Goal: Task Accomplishment & Management: Manage account settings

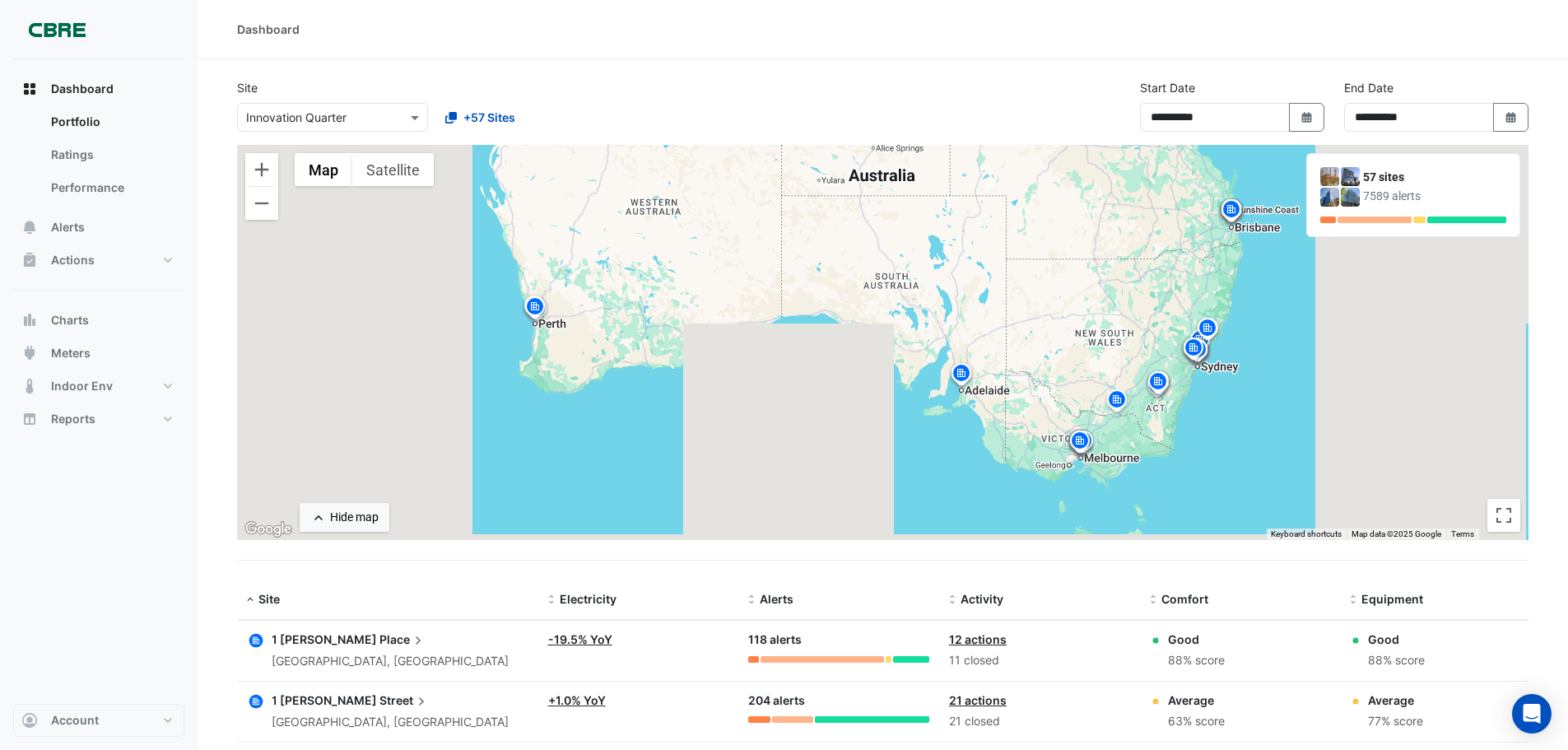
select select "***"
click at [93, 223] on button "Alerts" at bounding box center [98, 227] width 171 height 33
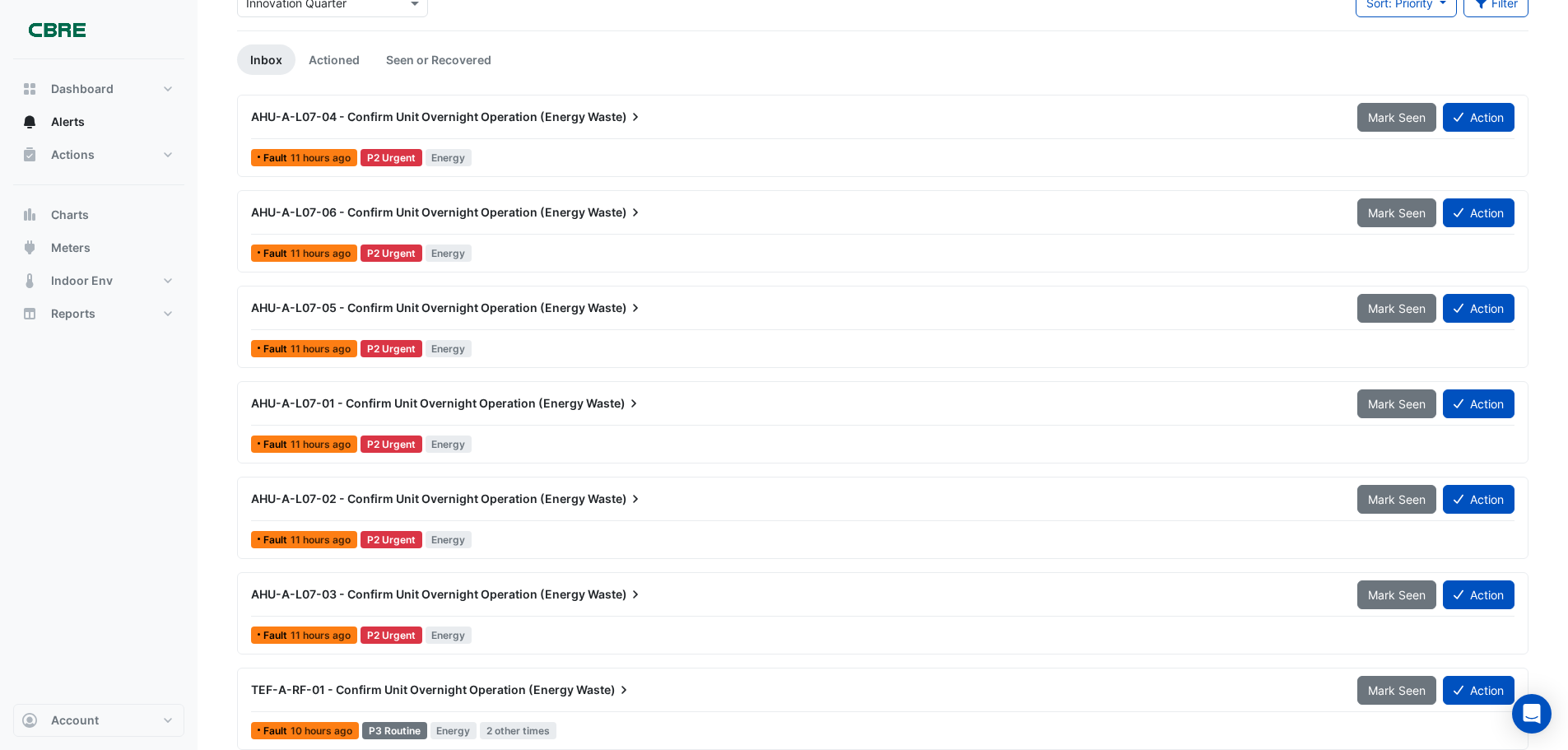
scroll to position [120, 0]
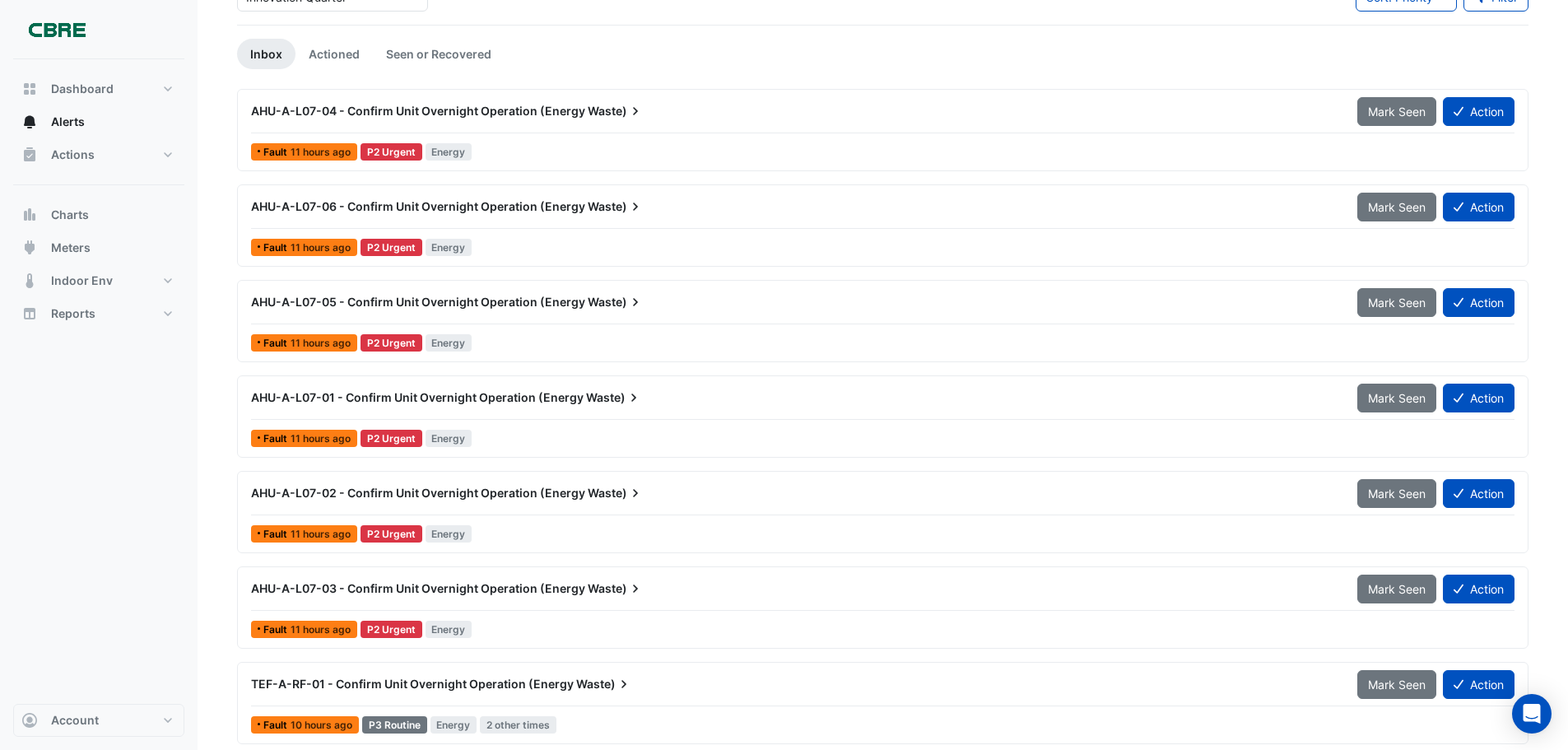
click at [581, 407] on div "AHU-A-L07-01 - Confirm Unit Overnight Operation (Energy Waste)" at bounding box center [795, 397] width 1106 height 30
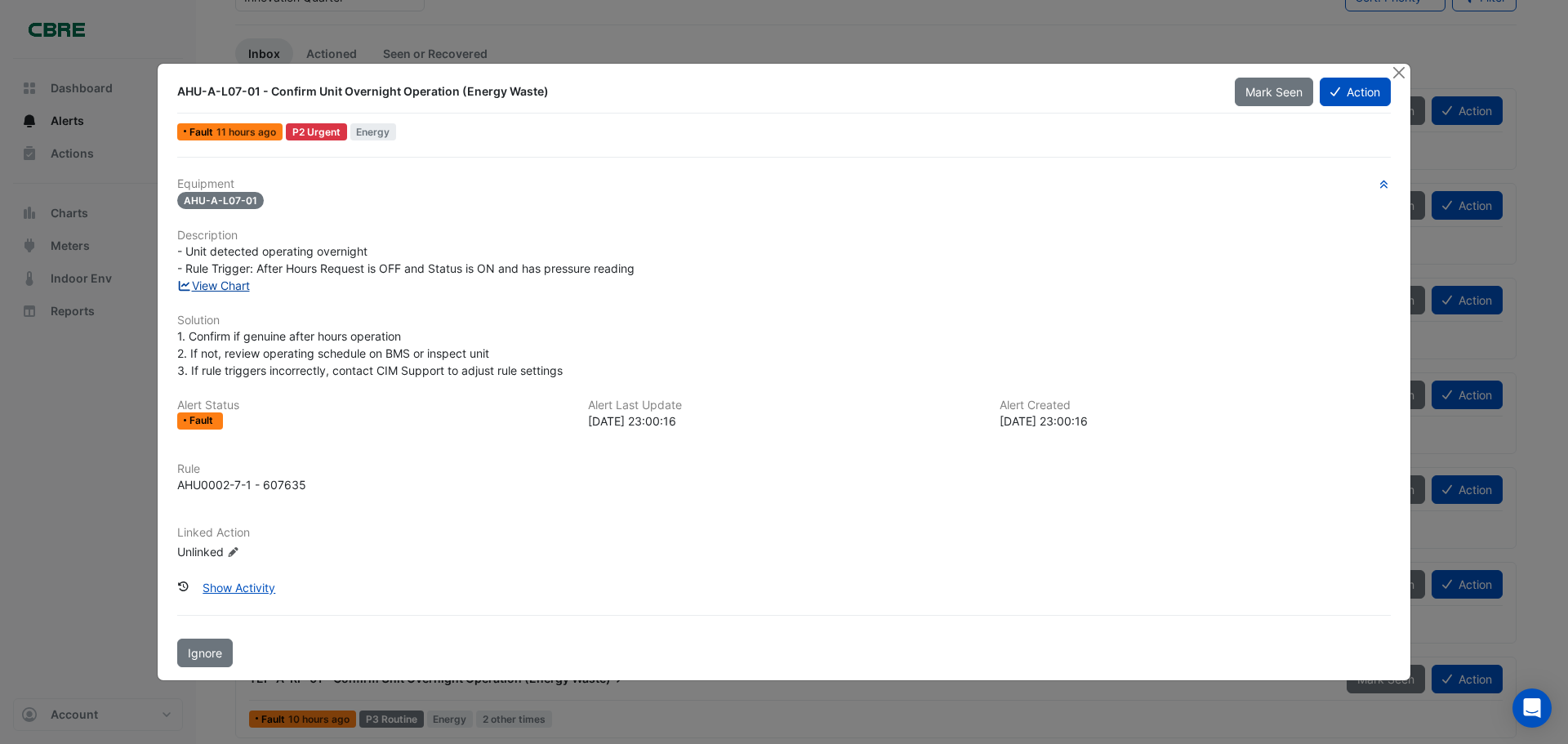
click at [224, 290] on link "View Chart" at bounding box center [214, 285] width 73 height 14
click at [1396, 77] on button "Close" at bounding box center [1398, 72] width 17 height 17
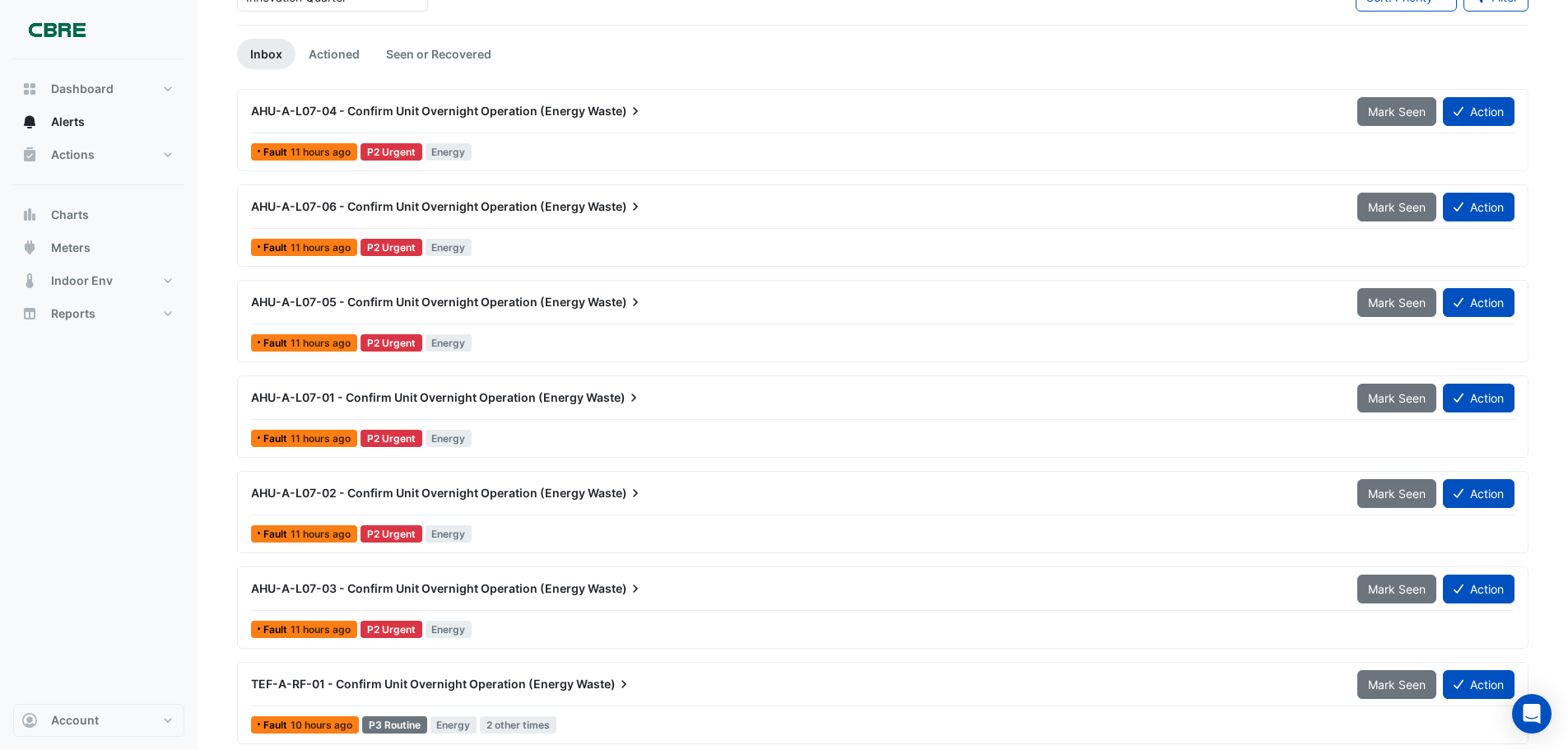
click at [504, 400] on span "AHU-A-L07-01 - Confirm Unit Overnight Operation (Energy" at bounding box center [417, 397] width 332 height 14
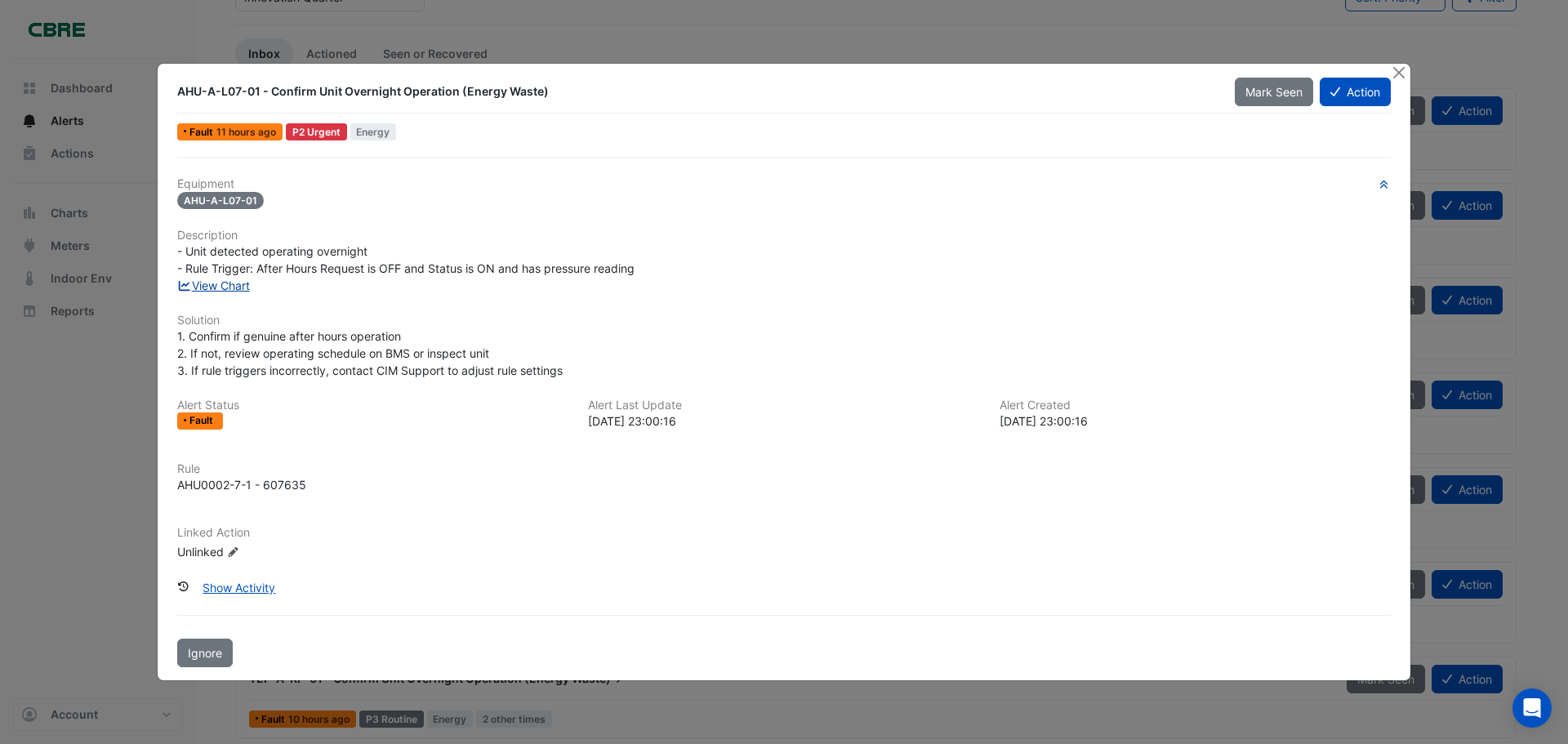
click at [202, 289] on link "View Chart" at bounding box center [214, 285] width 73 height 14
click at [1402, 79] on button "Close" at bounding box center [1398, 72] width 17 height 17
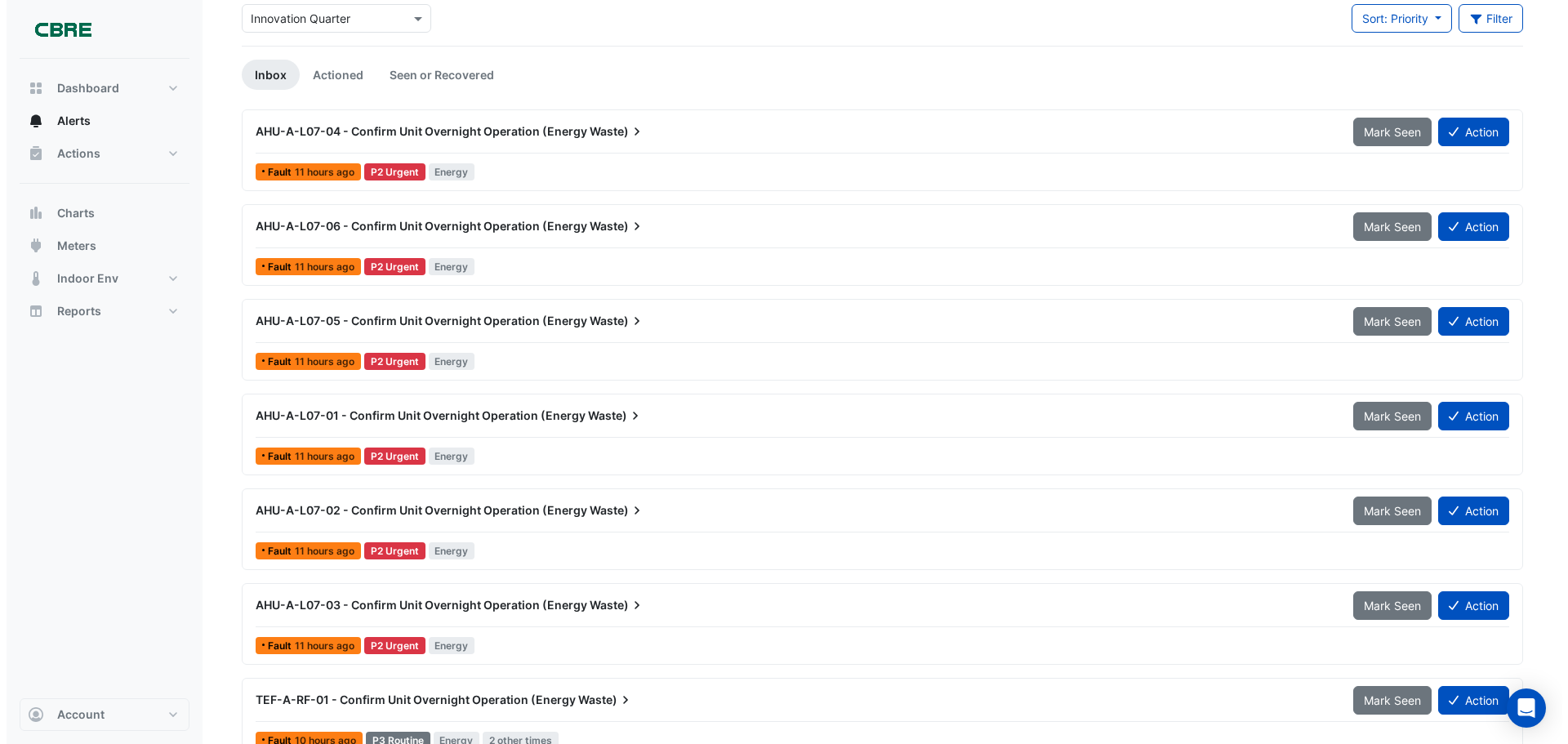
scroll to position [99, 0]
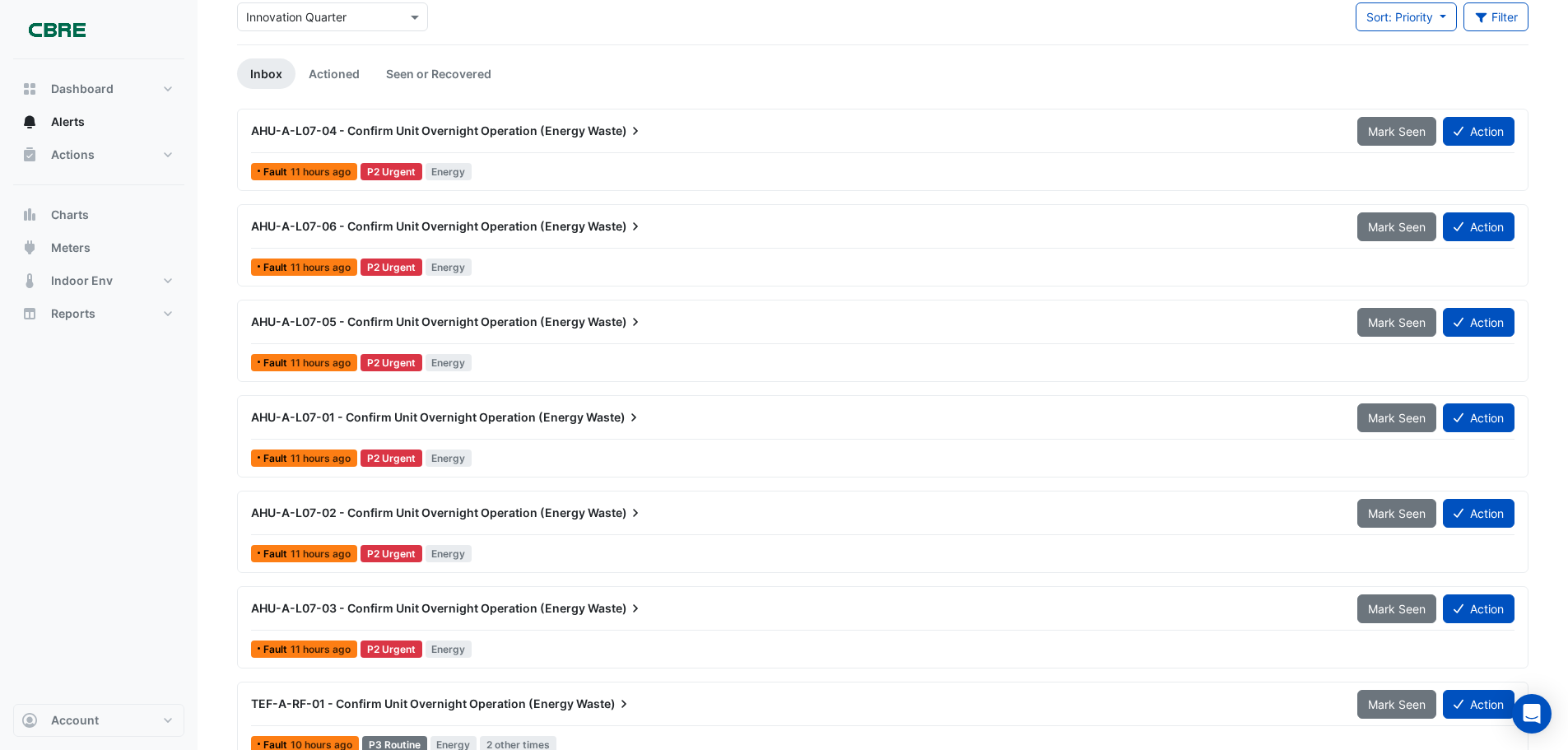
click at [509, 127] on span "AHU-A-L07-04 - Confirm Unit Overnight Operation (Energy" at bounding box center [418, 130] width 334 height 14
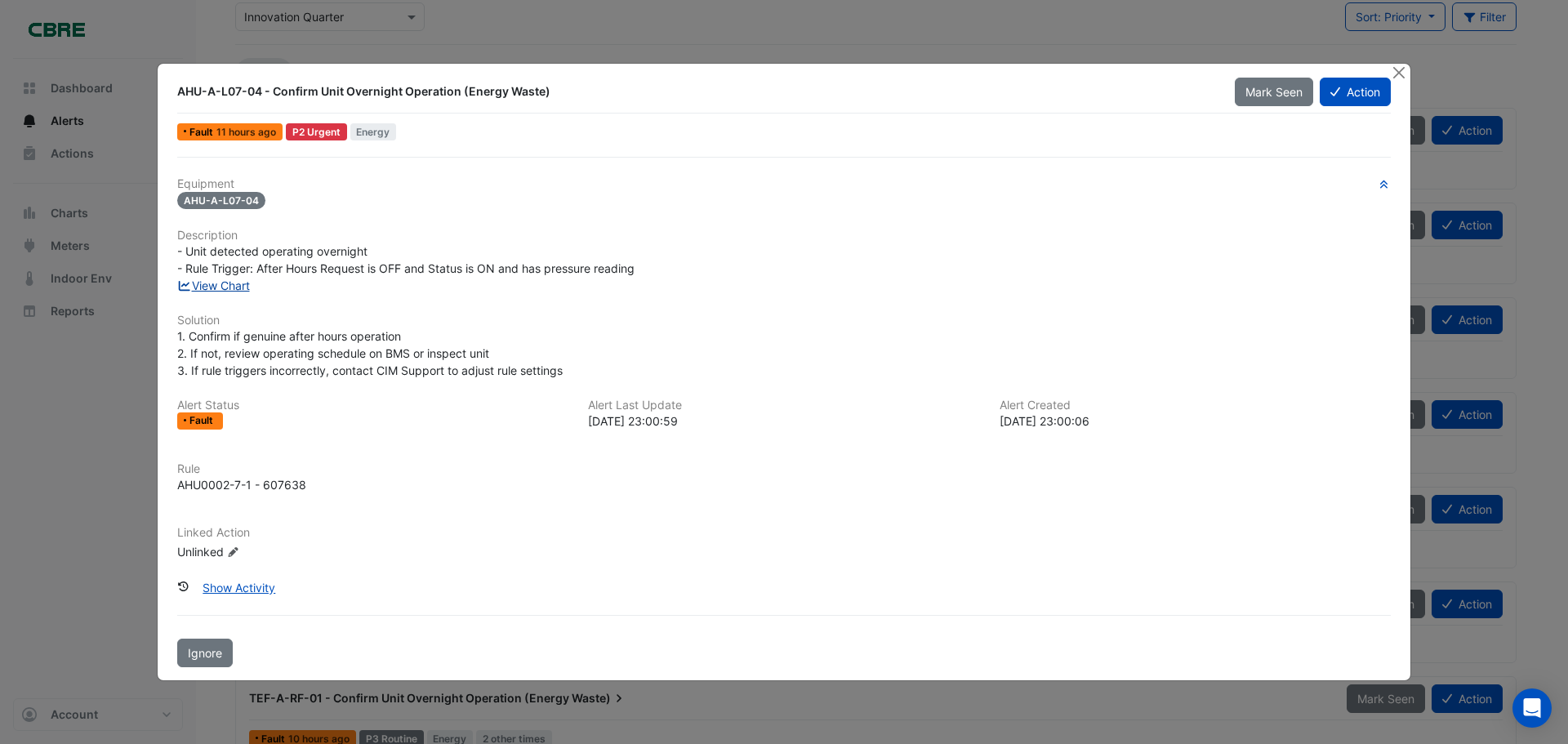
click at [203, 287] on link "View Chart" at bounding box center [214, 285] width 73 height 14
click at [1401, 72] on button "Close" at bounding box center [1398, 72] width 17 height 17
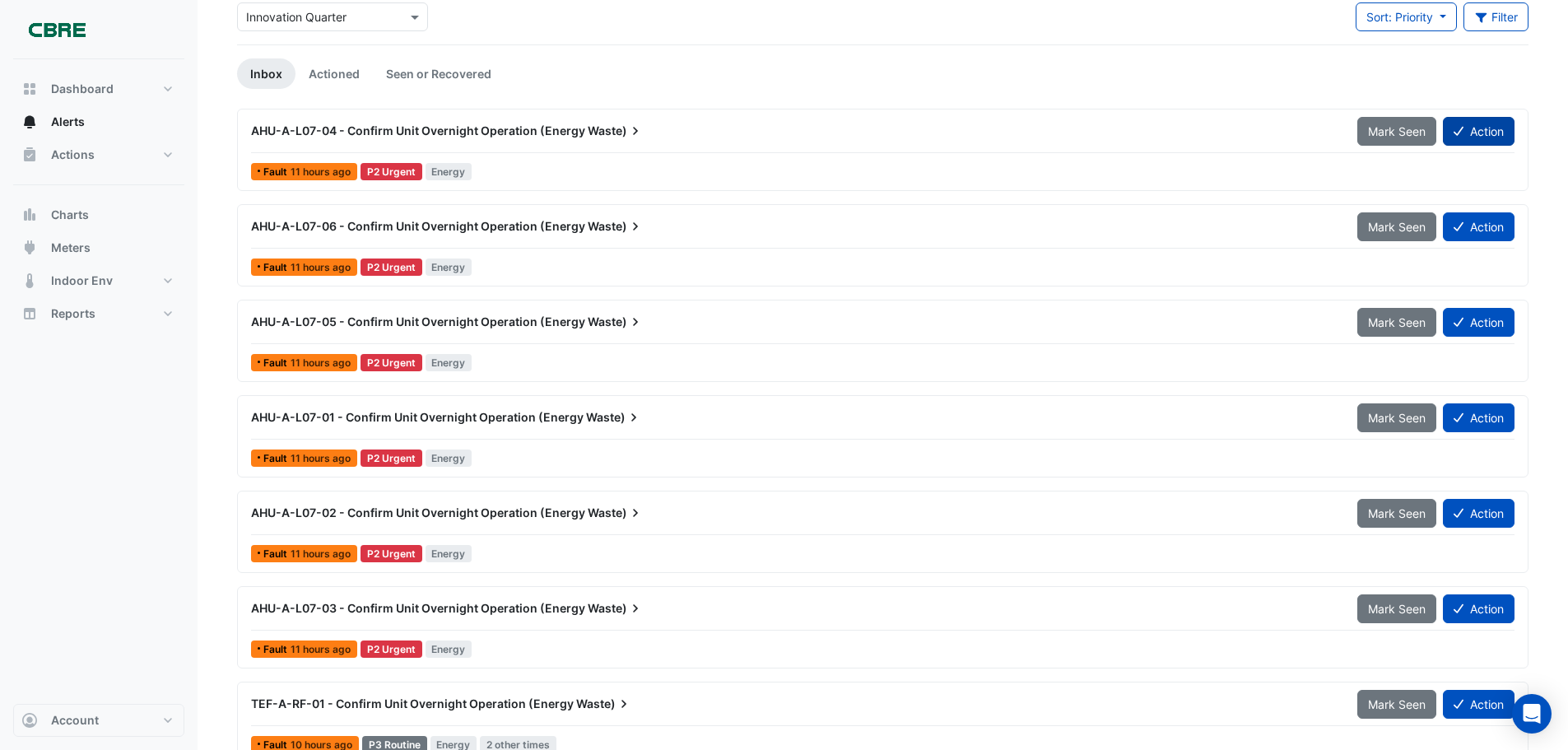
click at [1466, 123] on button "Action" at bounding box center [1479, 131] width 72 height 29
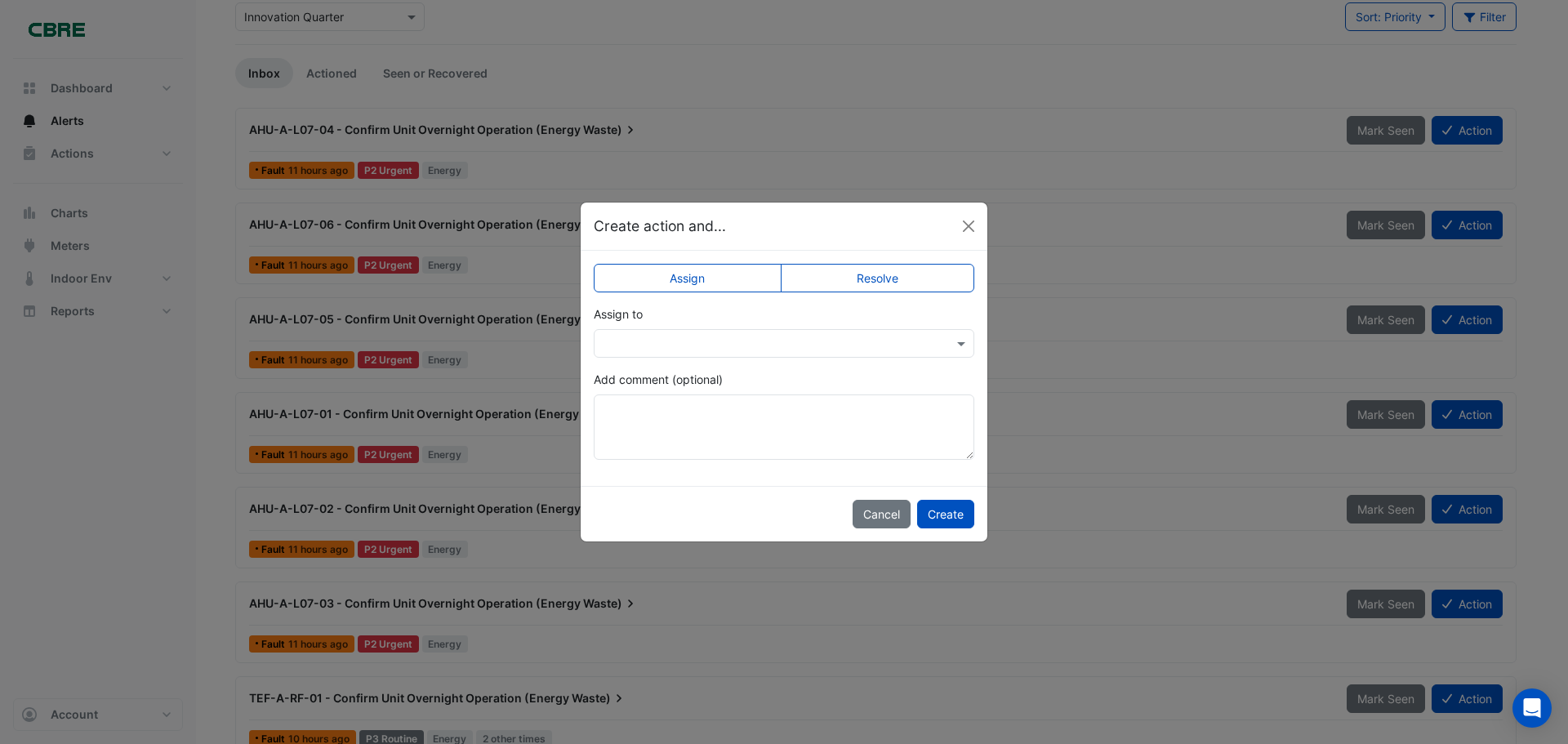
click at [922, 276] on label "Resolve" at bounding box center [877, 278] width 195 height 29
click at [704, 279] on label "Assign" at bounding box center [687, 278] width 188 height 29
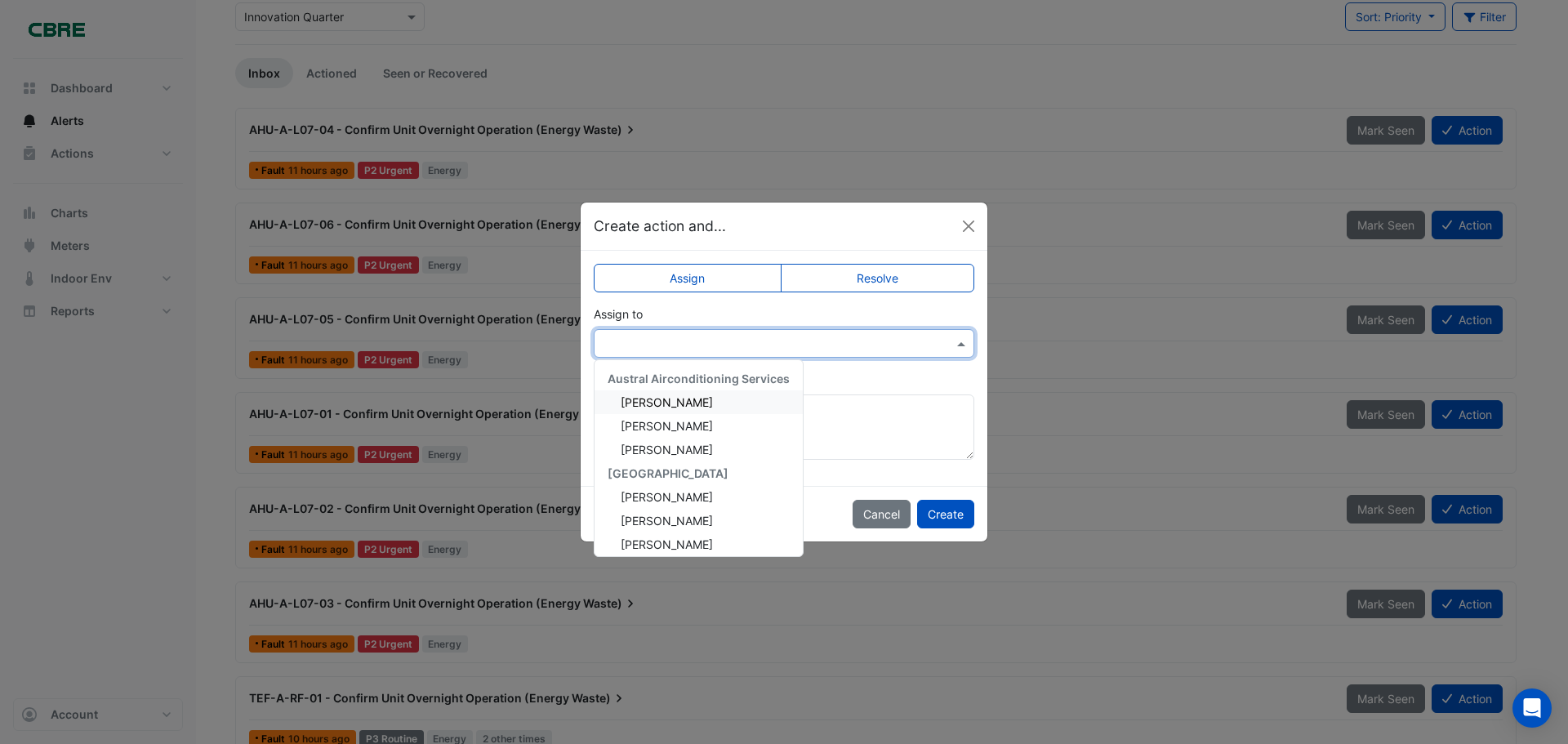
click at [690, 339] on input "text" at bounding box center [767, 344] width 330 height 17
click at [674, 544] on span "Zelko Rezo" at bounding box center [667, 538] width 93 height 14
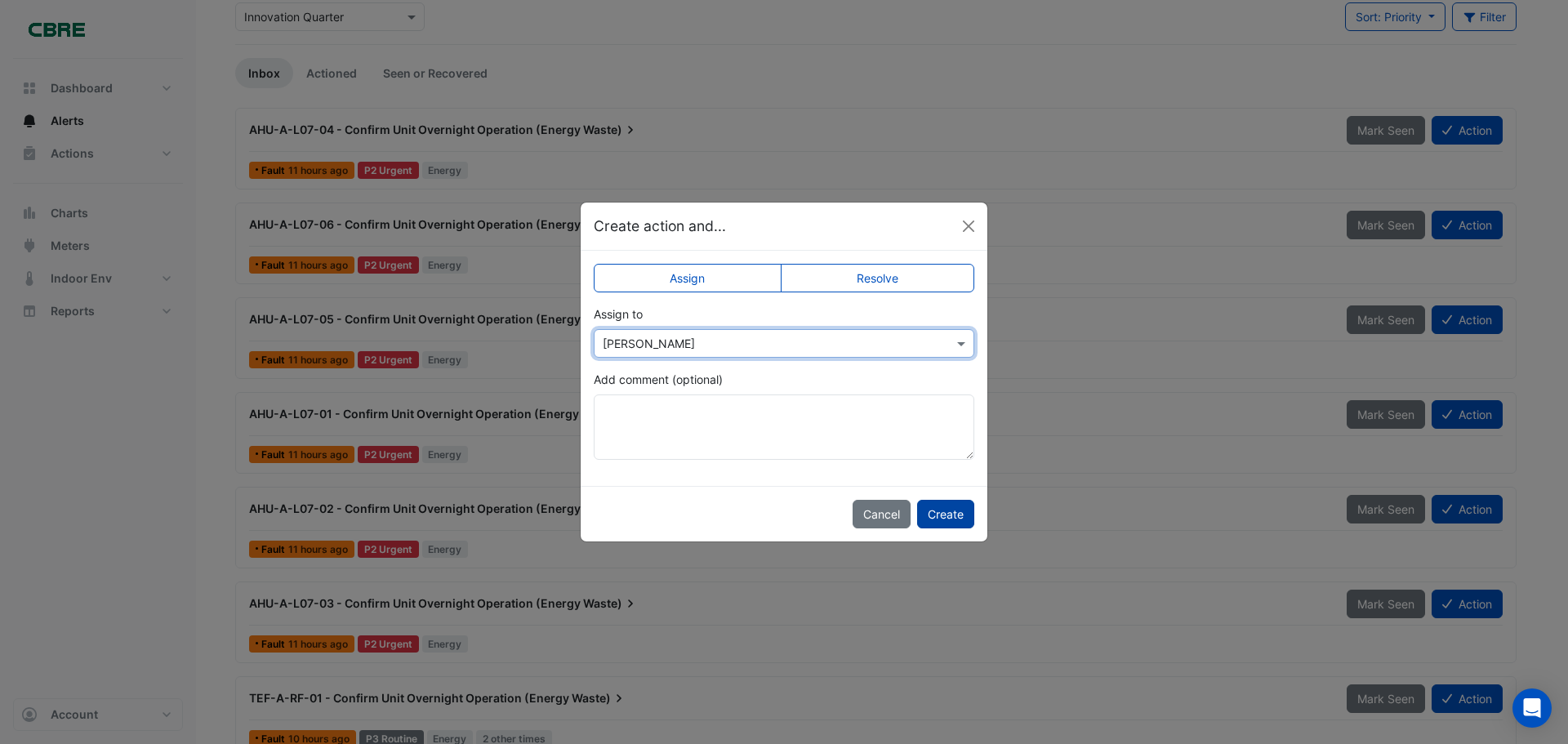
click at [944, 520] on button "Create" at bounding box center [945, 514] width 57 height 29
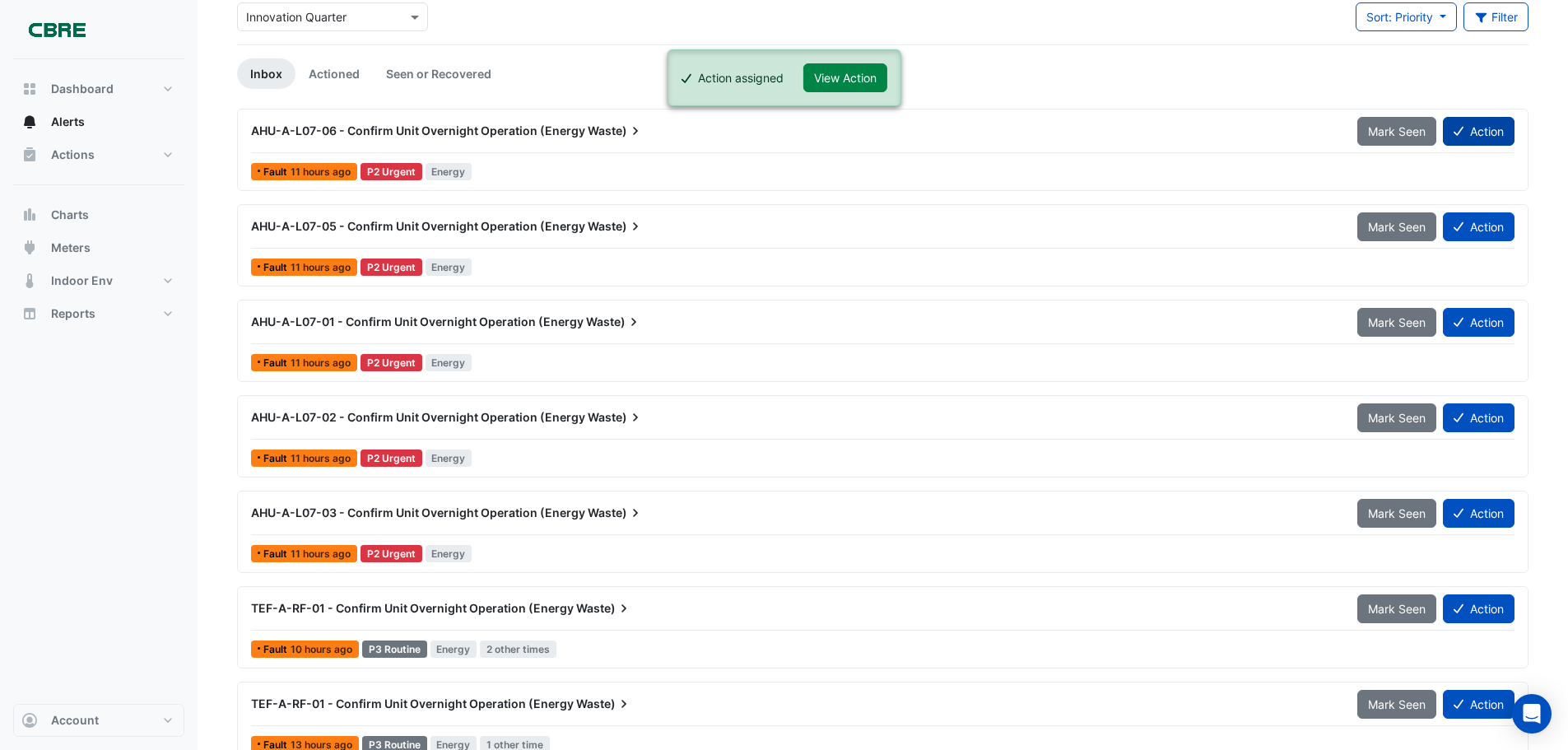
click at [1475, 139] on button "Action" at bounding box center [1479, 131] width 72 height 29
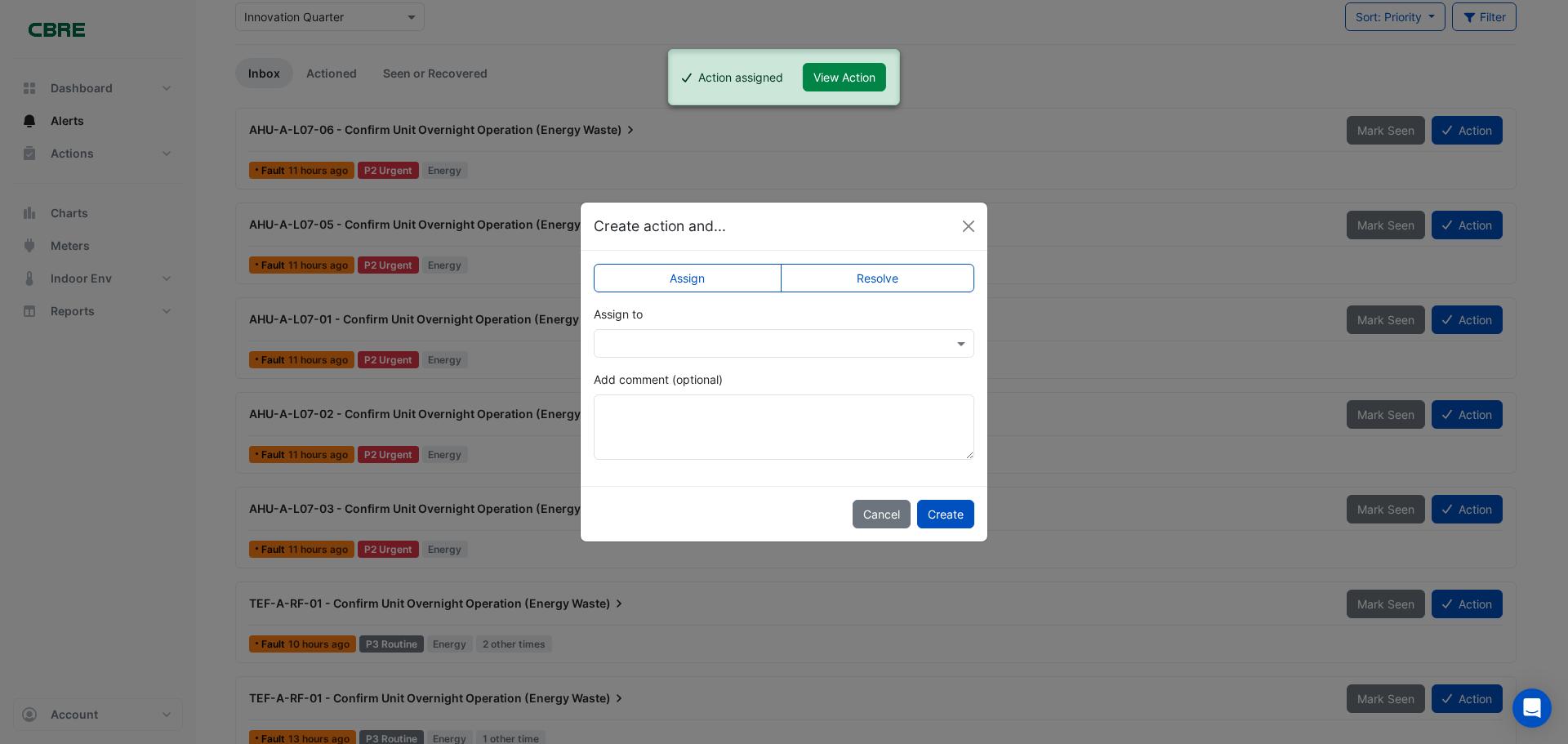
click at [781, 336] on input "text" at bounding box center [767, 344] width 330 height 17
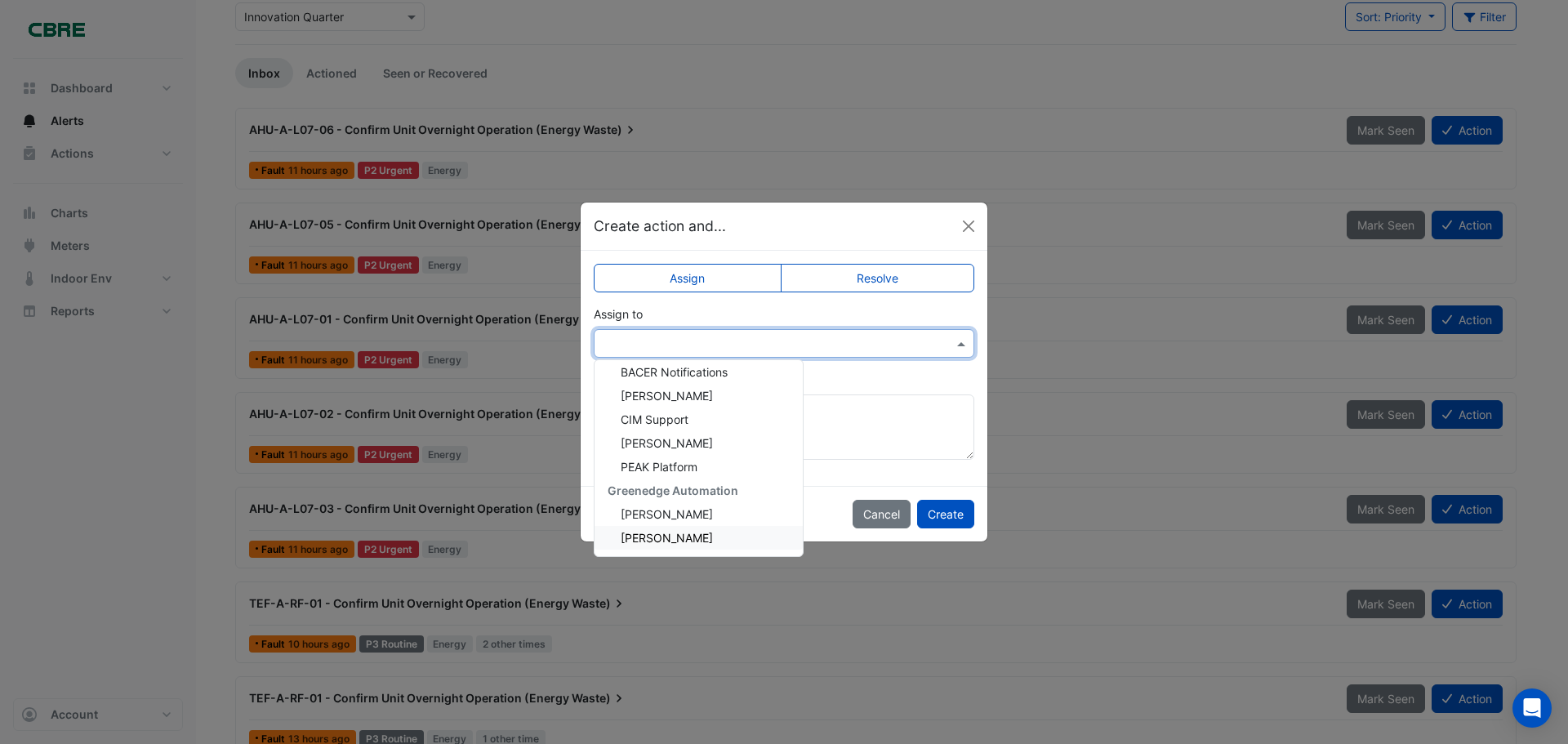
click at [668, 533] on span "Zelko Rezo" at bounding box center [667, 538] width 93 height 14
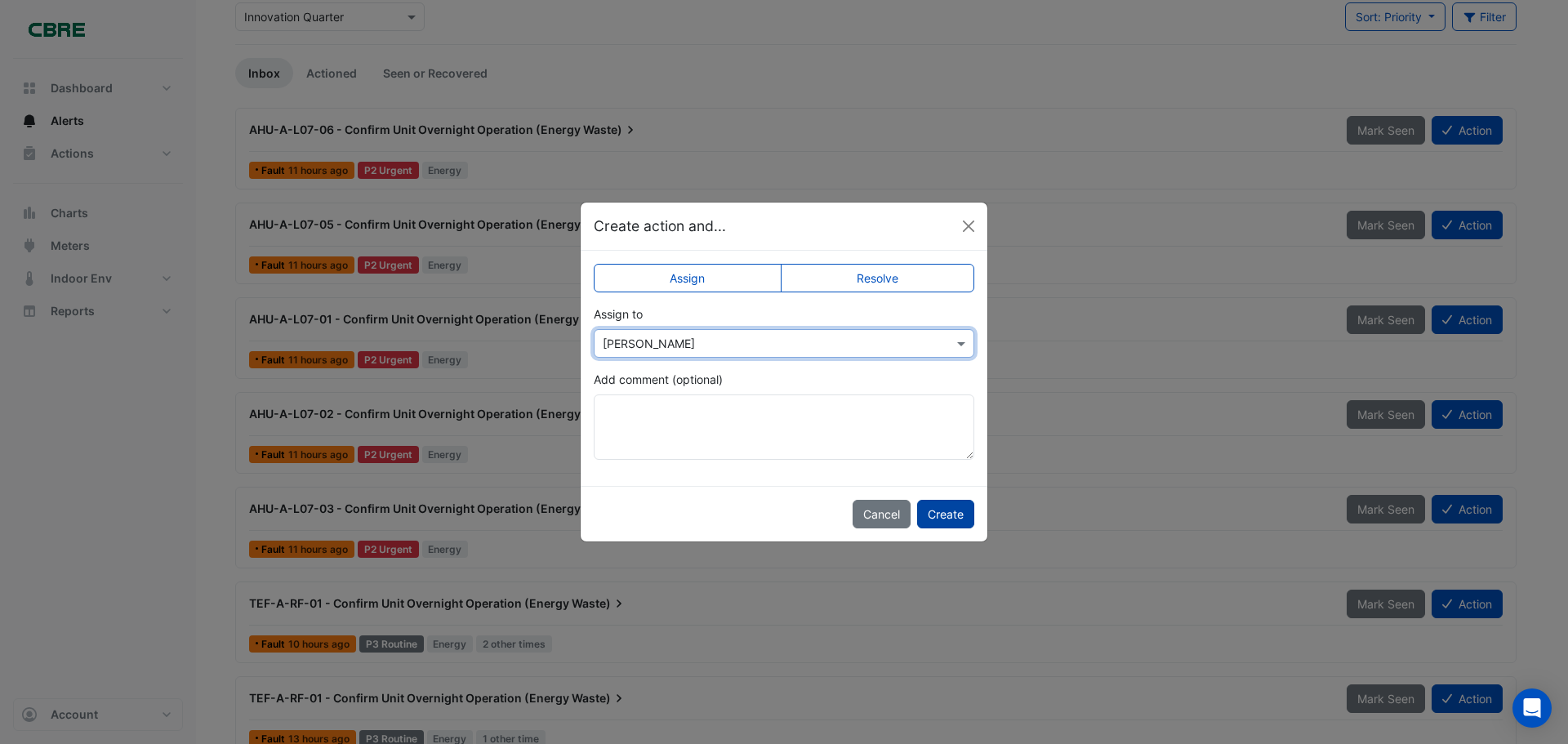
click at [955, 520] on button "Create" at bounding box center [945, 514] width 57 height 29
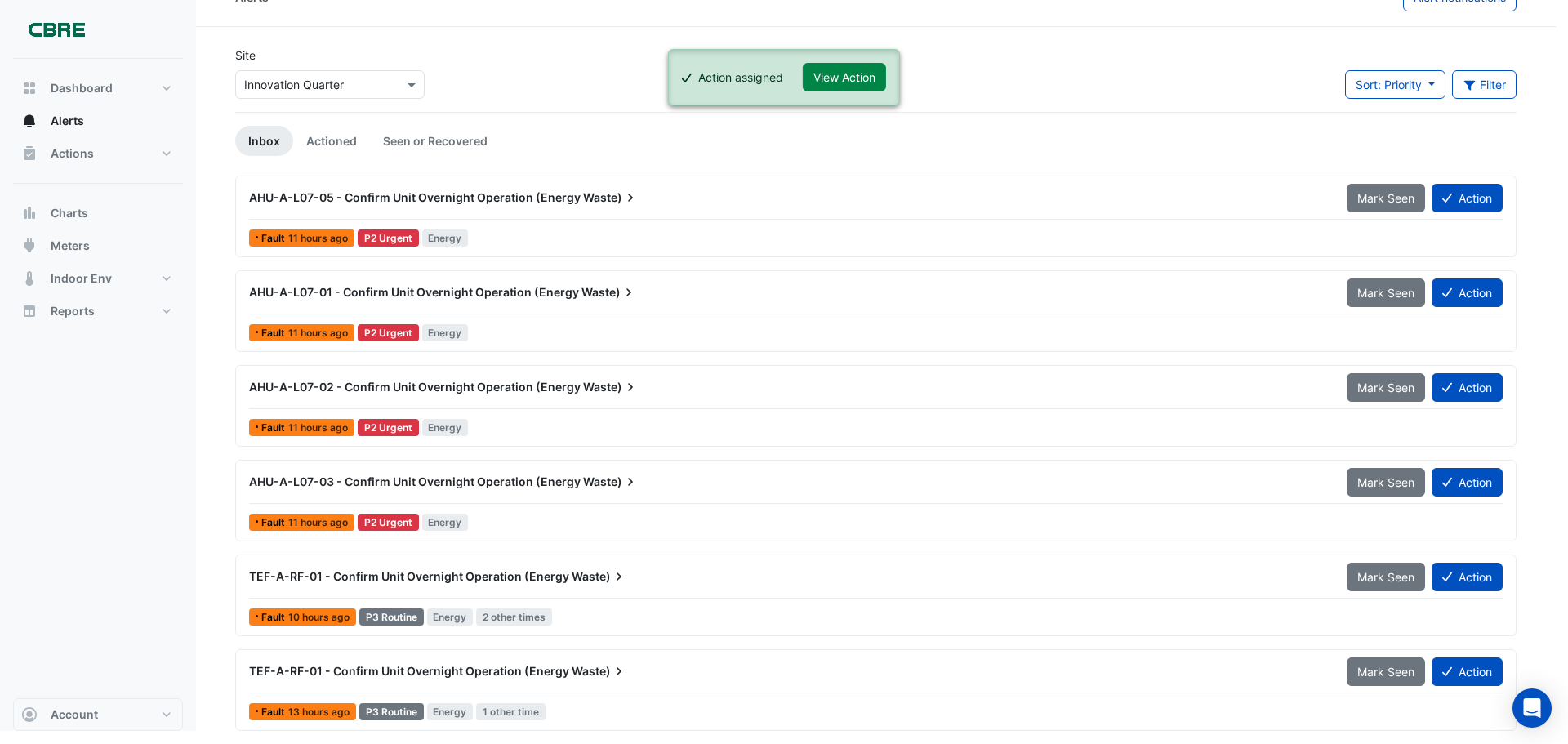
scroll to position [31, 0]
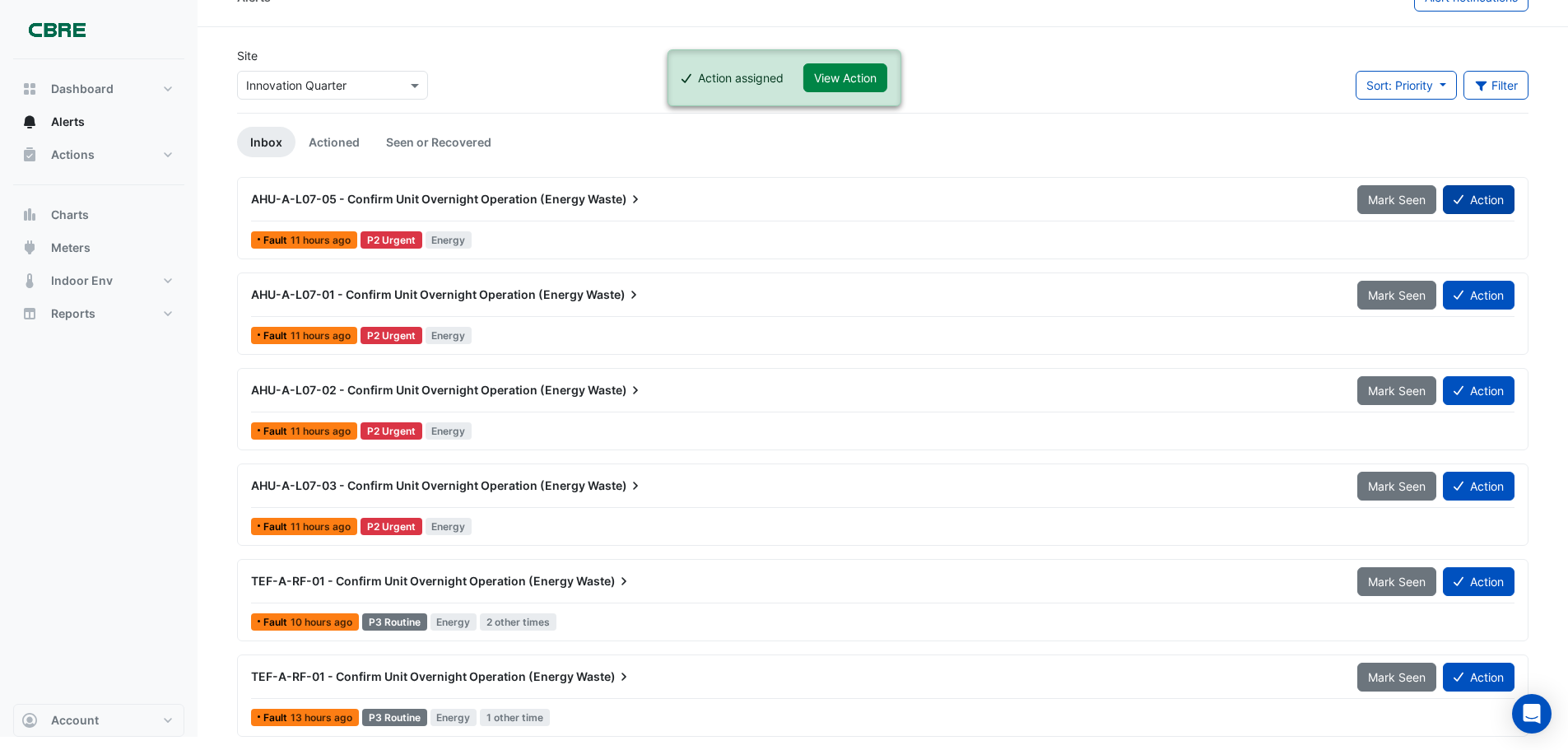
click at [1469, 192] on button "Action" at bounding box center [1479, 199] width 72 height 29
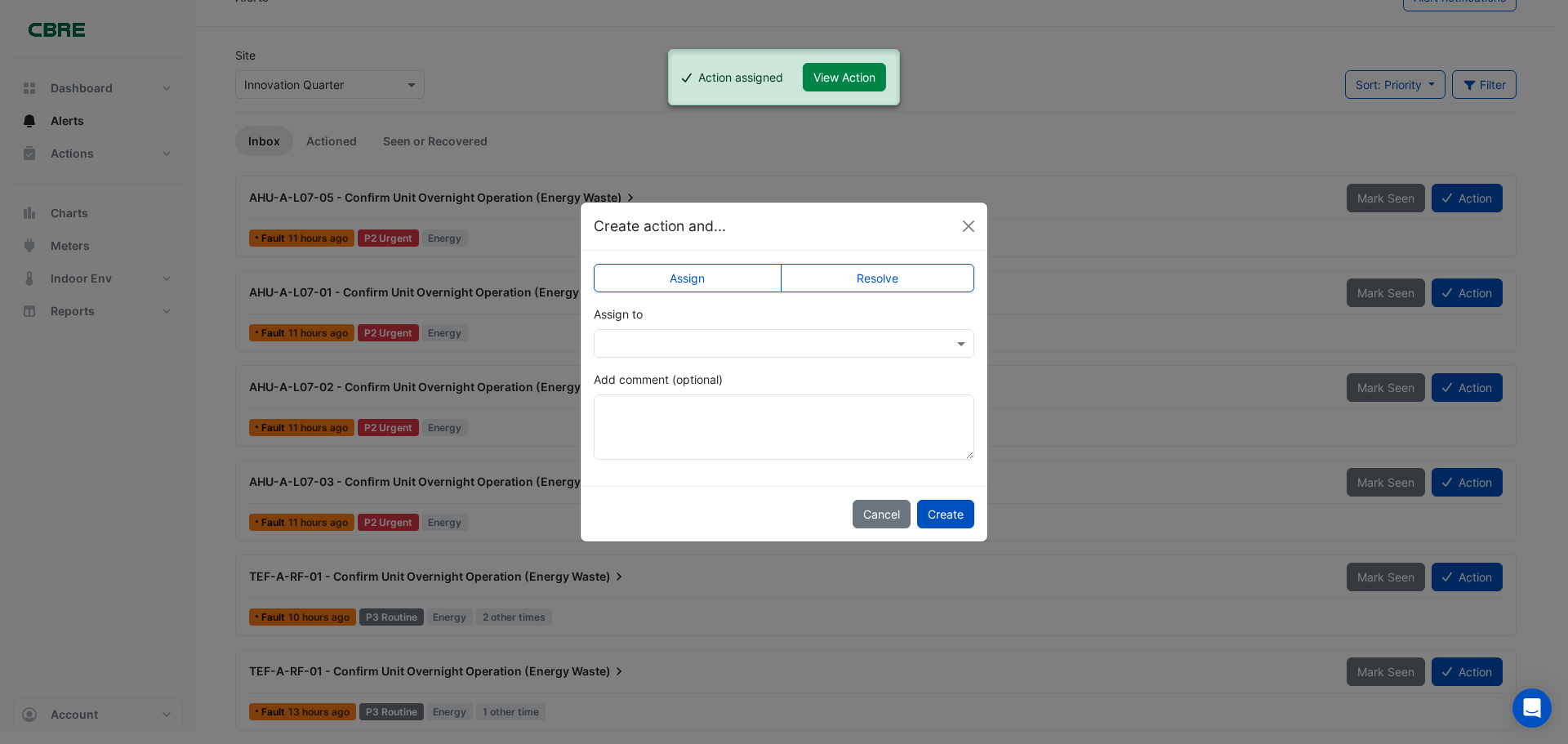
click at [710, 343] on input "text" at bounding box center [767, 344] width 330 height 17
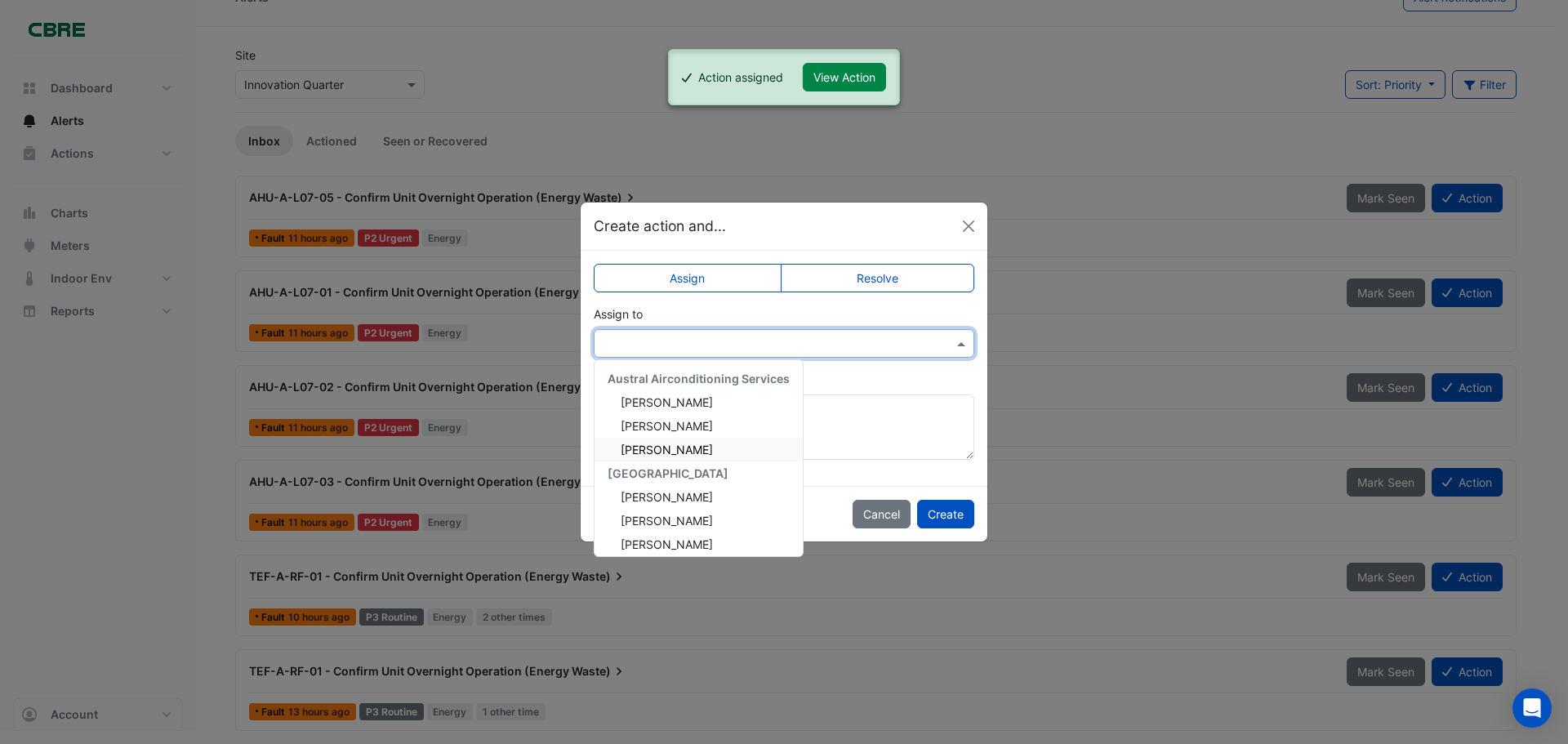
scroll to position [220, 0]
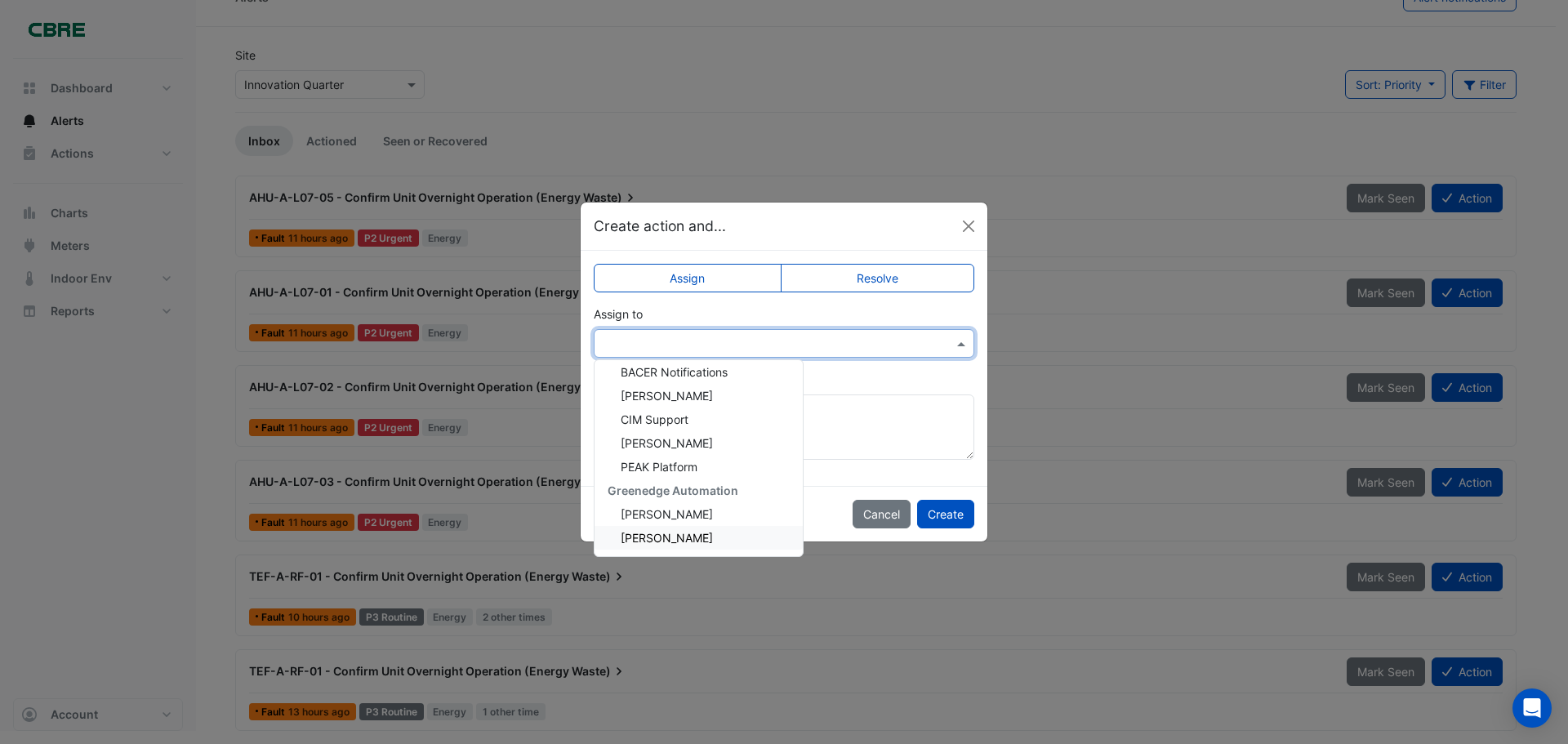
drag, startPoint x: 674, startPoint y: 534, endPoint x: 1002, endPoint y: 520, distance: 328.3
click at [1002, 520] on ngb-modal-window "Create action and... Assign Resolve Assign to Austral Airconditioning Services …" at bounding box center [784, 372] width 1568 height 744
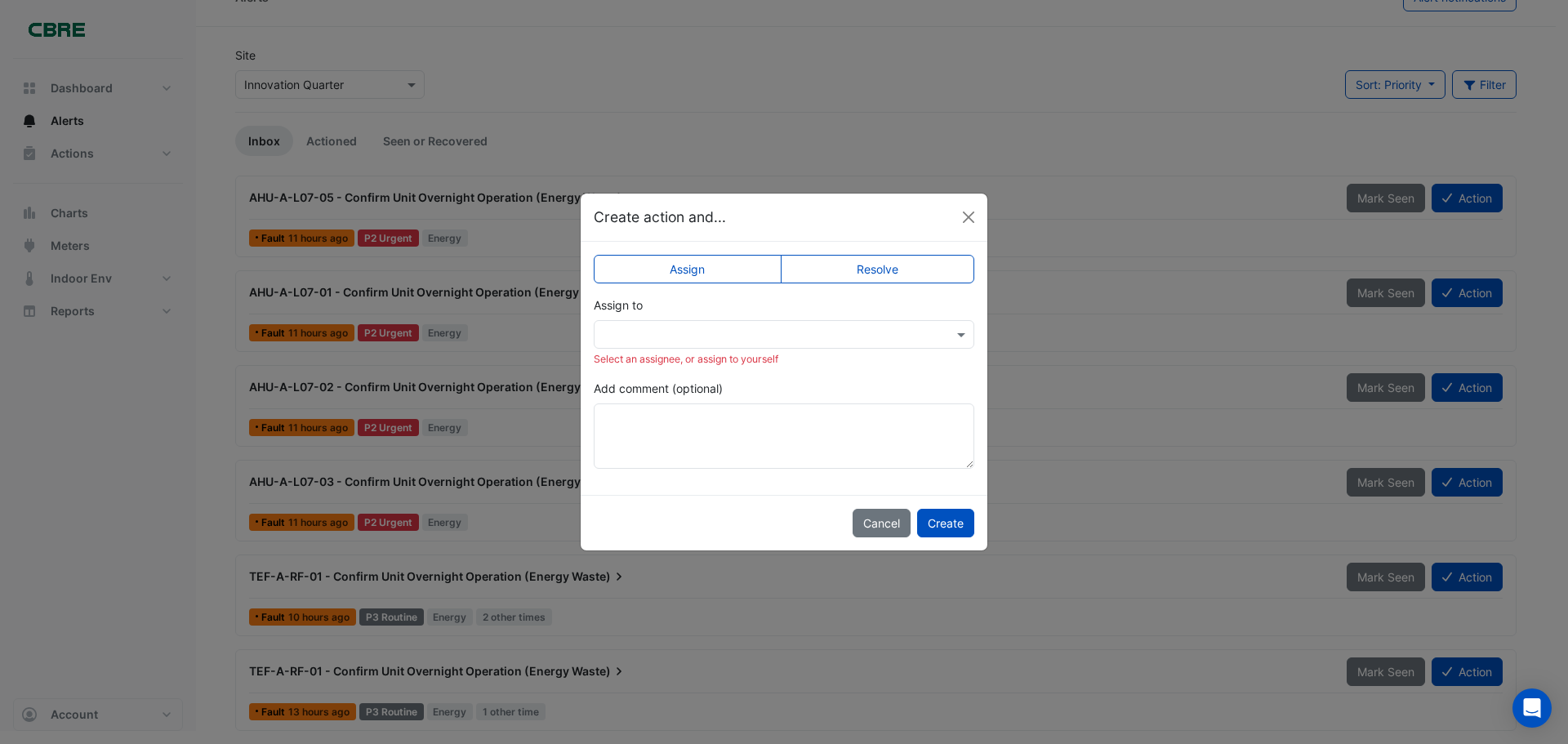
click at [737, 336] on input "text" at bounding box center [767, 335] width 330 height 17
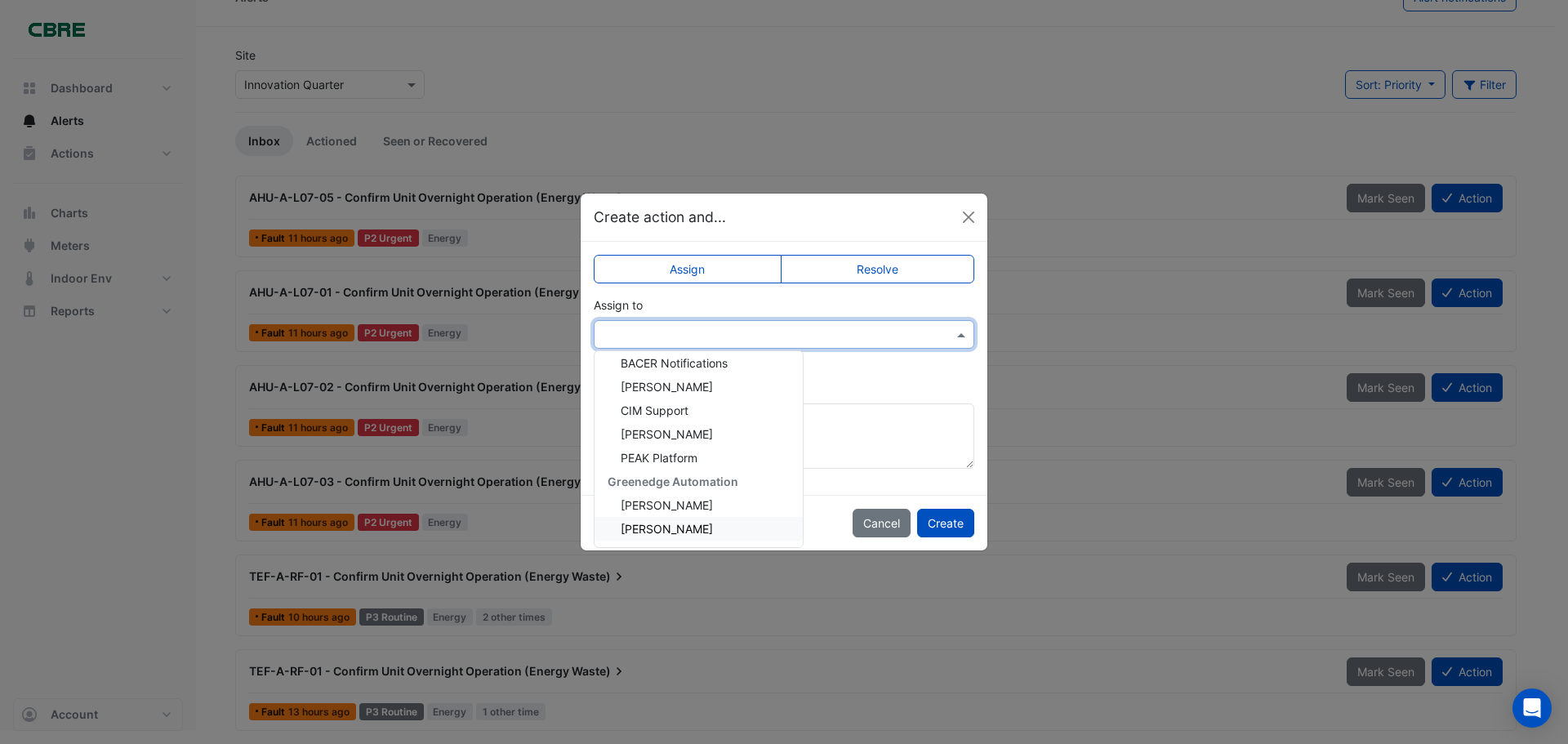
drag, startPoint x: 704, startPoint y: 533, endPoint x: 680, endPoint y: 530, distance: 24.2
click at [680, 530] on span "Zelko Rezo" at bounding box center [667, 528] width 93 height 14
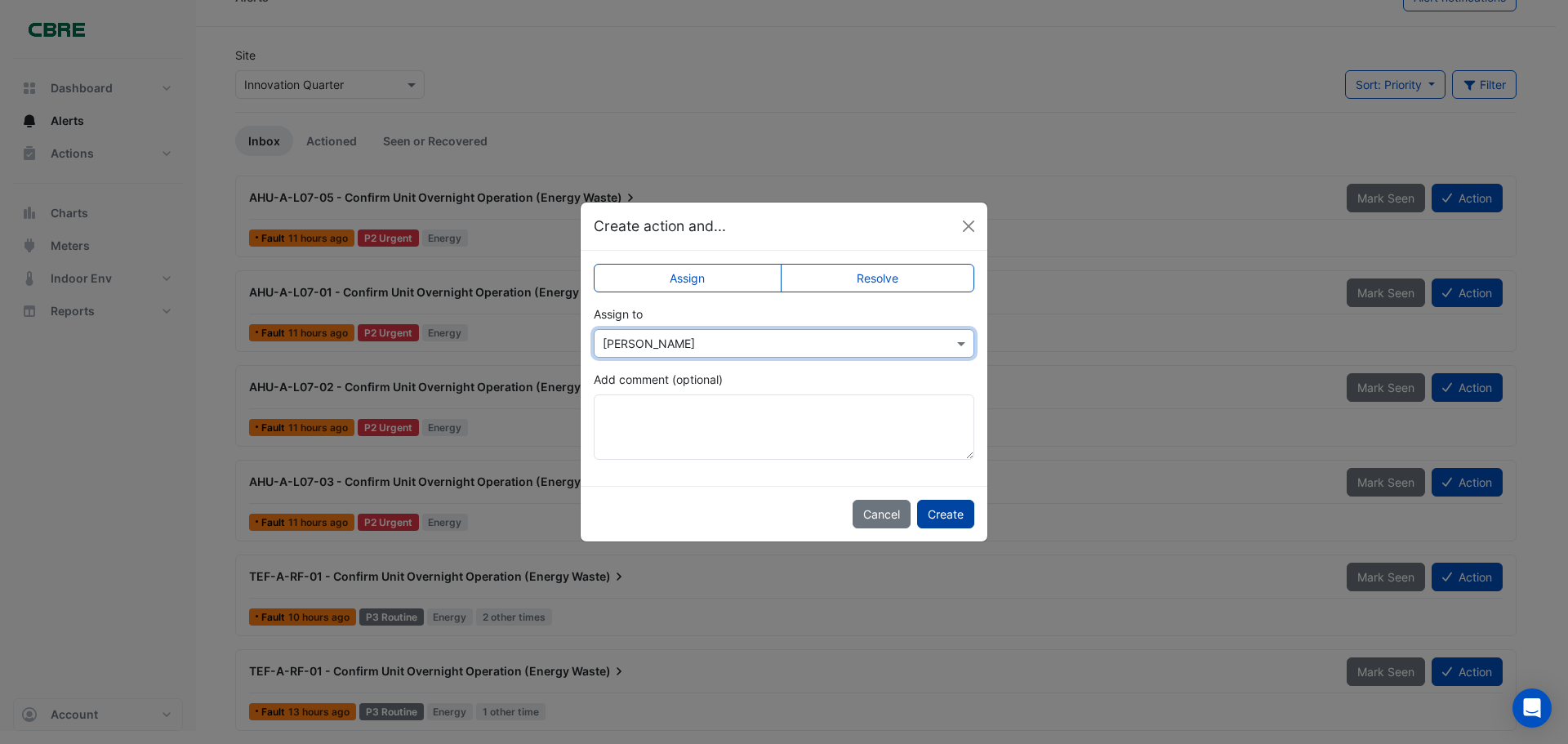
click at [946, 521] on button "Create" at bounding box center [945, 514] width 57 height 29
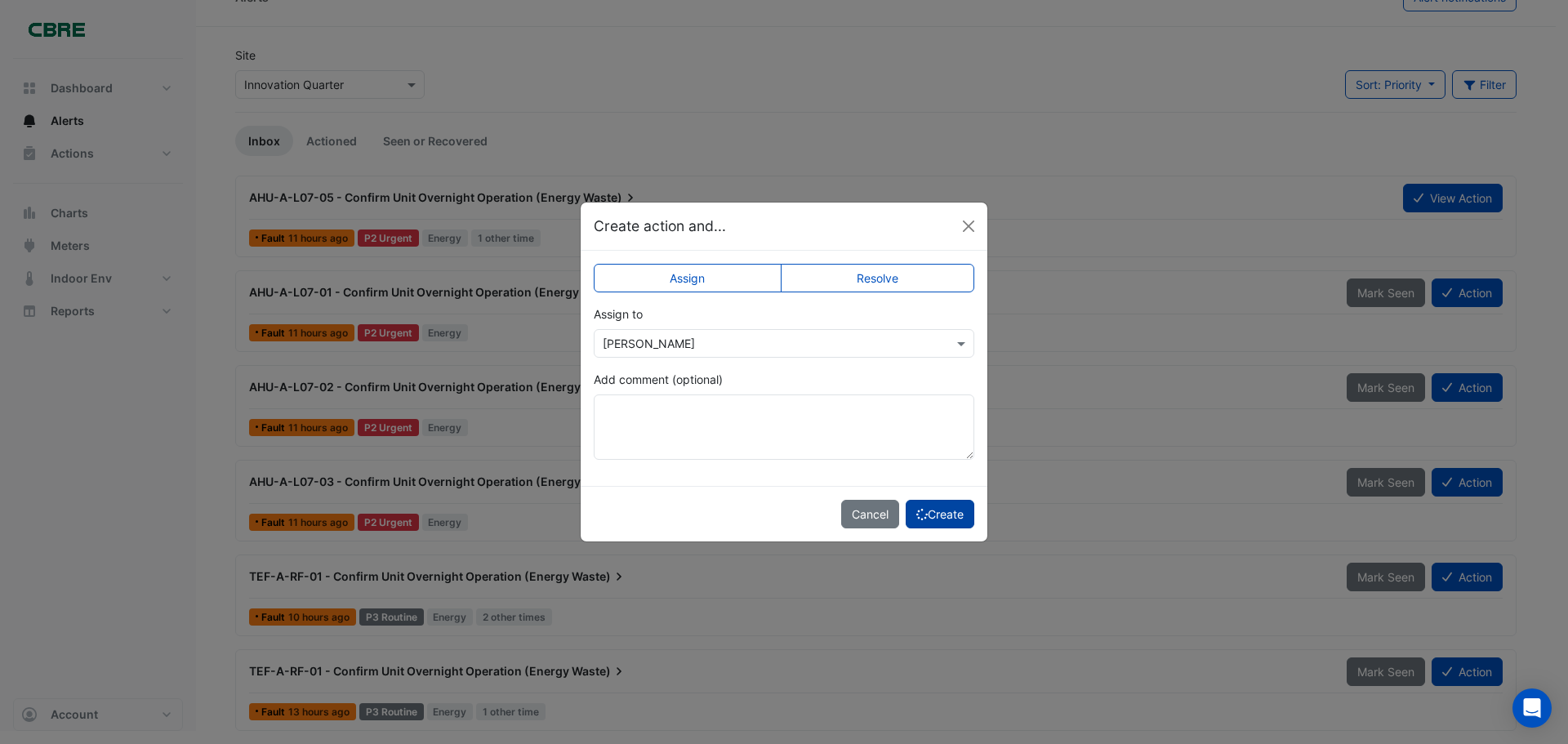
scroll to position [0, 0]
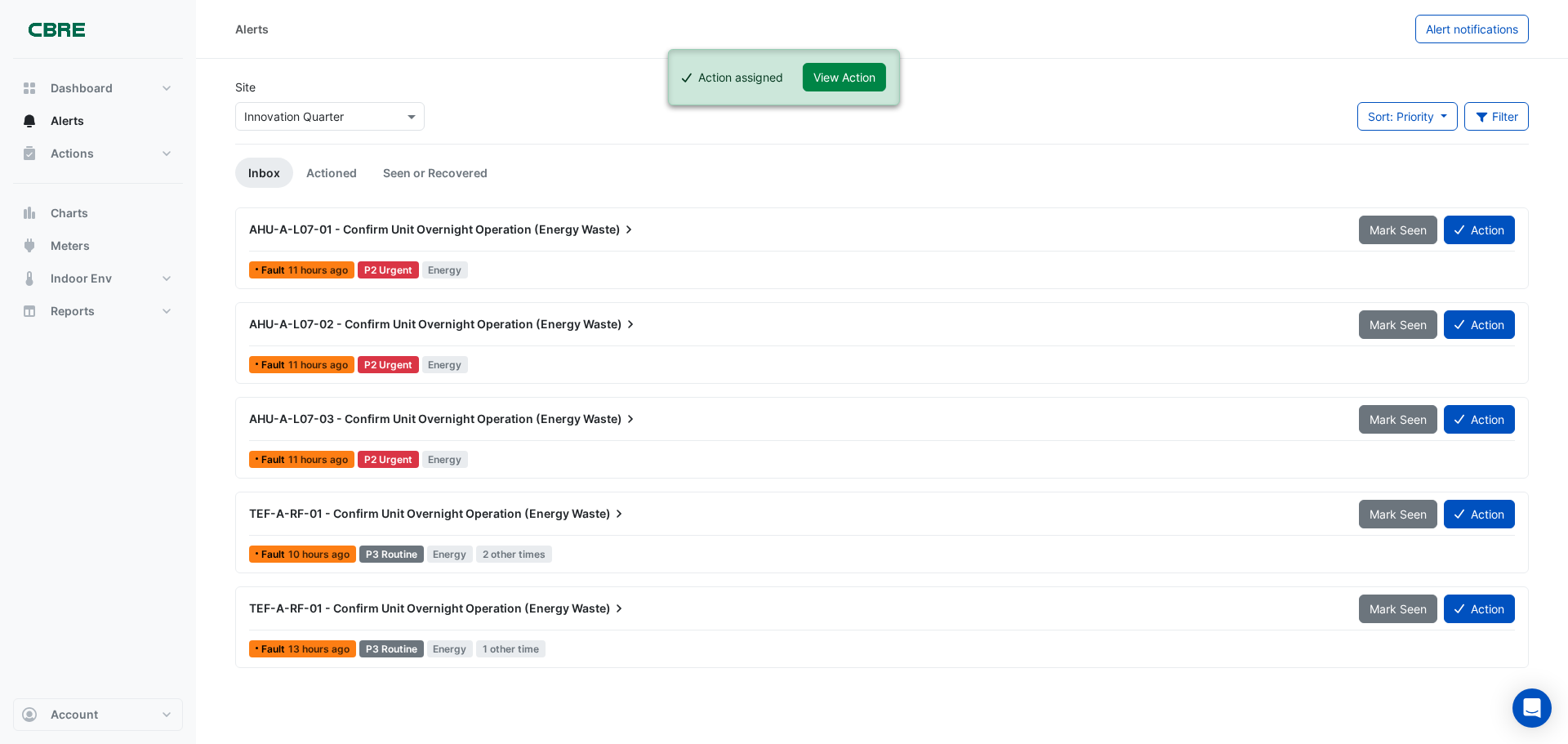
drag, startPoint x: 1472, startPoint y: 242, endPoint x: 1268, endPoint y: 158, distance: 220.6
click at [1268, 158] on ul "Inbox Actioned Seen or Recovered" at bounding box center [882, 173] width 1294 height 31
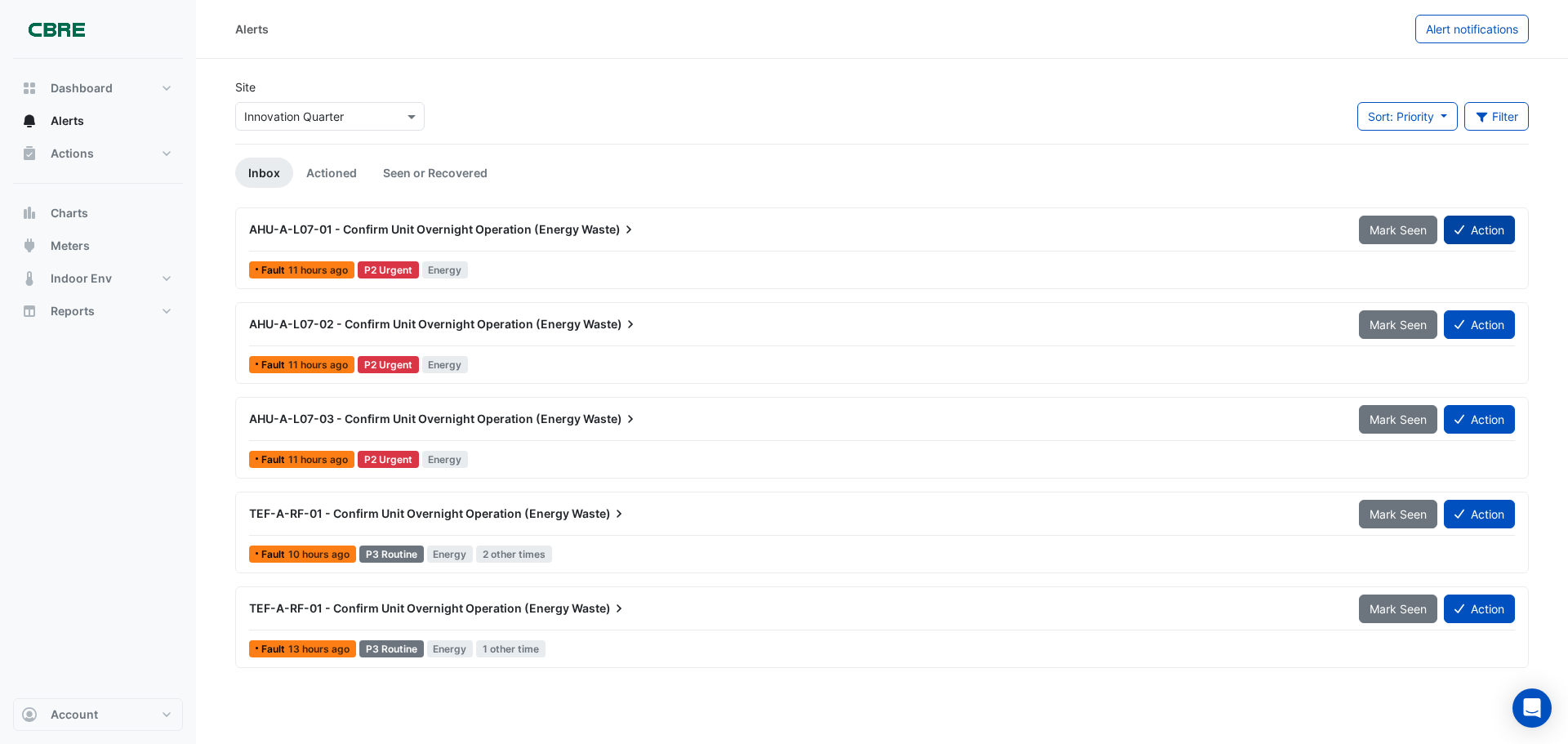
click at [1470, 228] on button "Action" at bounding box center [1479, 230] width 71 height 29
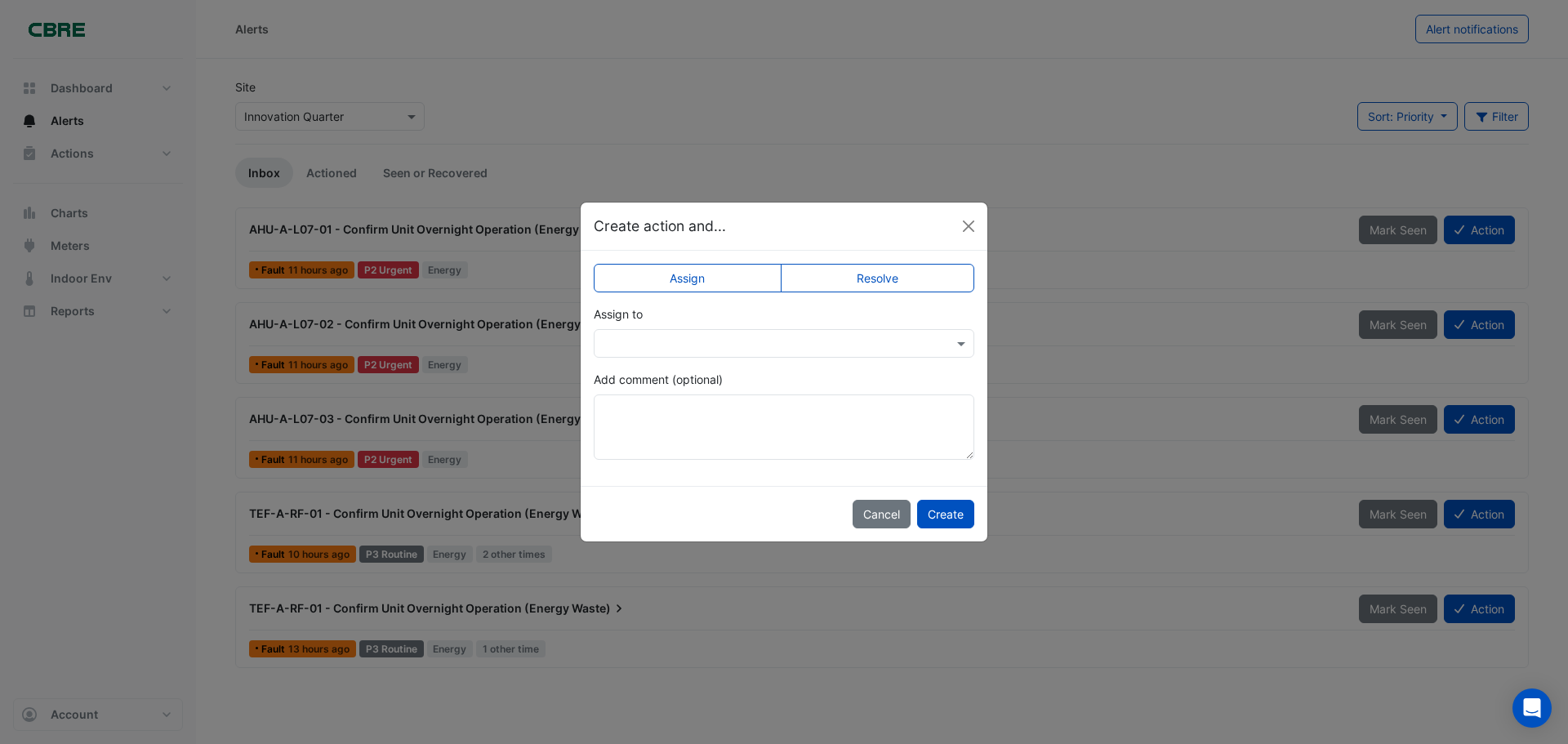
click at [883, 329] on div at bounding box center [784, 343] width 381 height 29
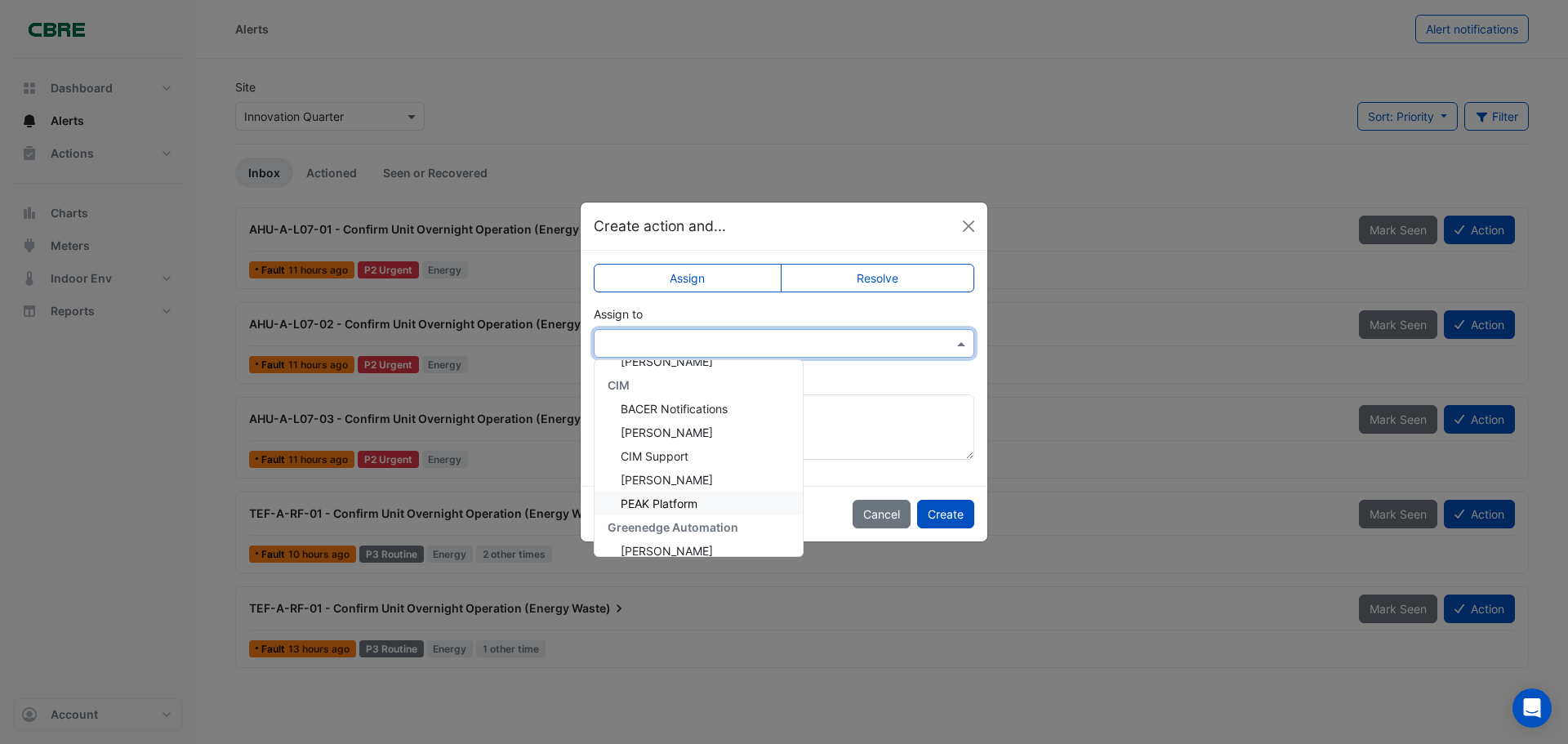
scroll to position [220, 0]
click at [729, 504] on div "Ian Adams" at bounding box center [698, 514] width 208 height 24
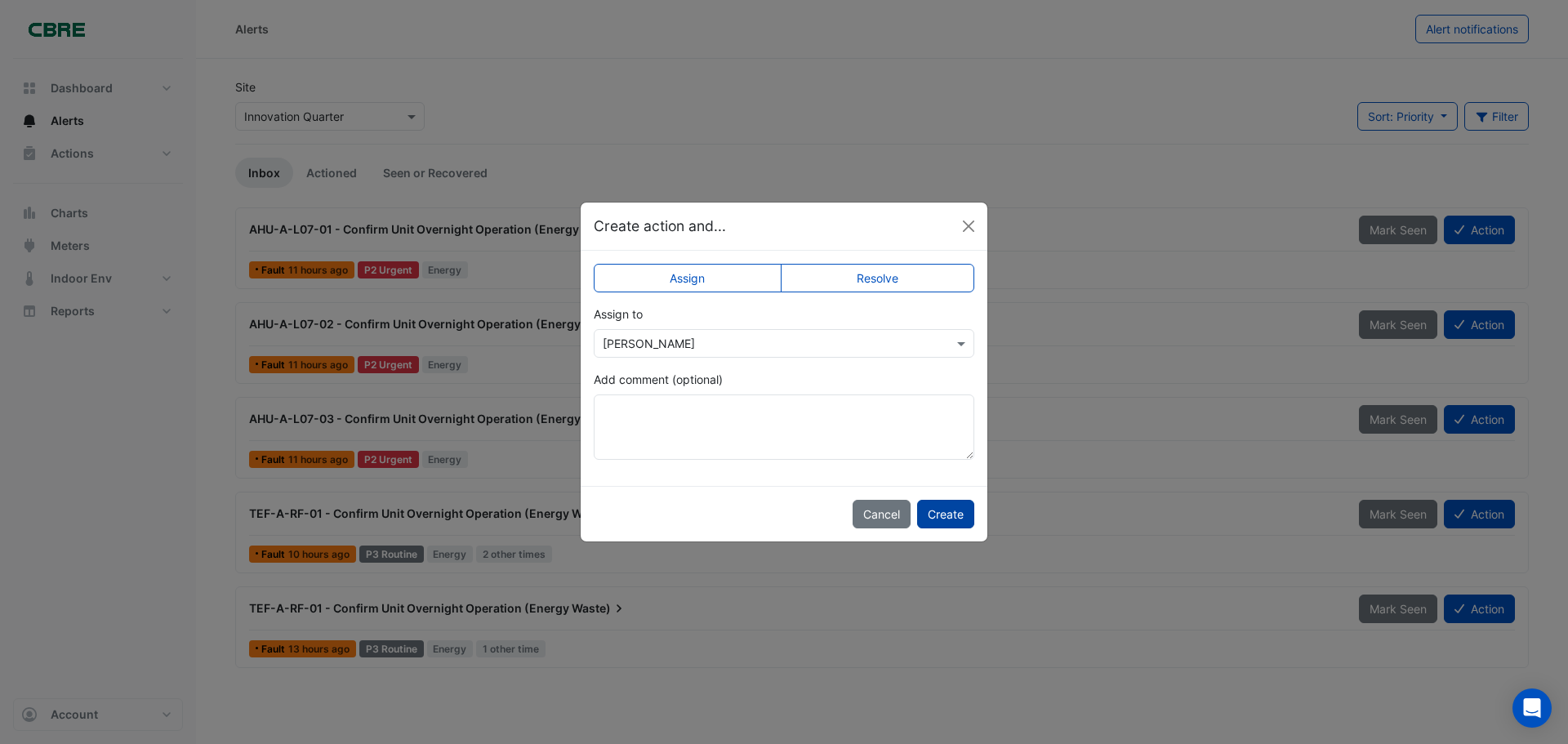
click at [947, 516] on button "Create" at bounding box center [945, 514] width 57 height 29
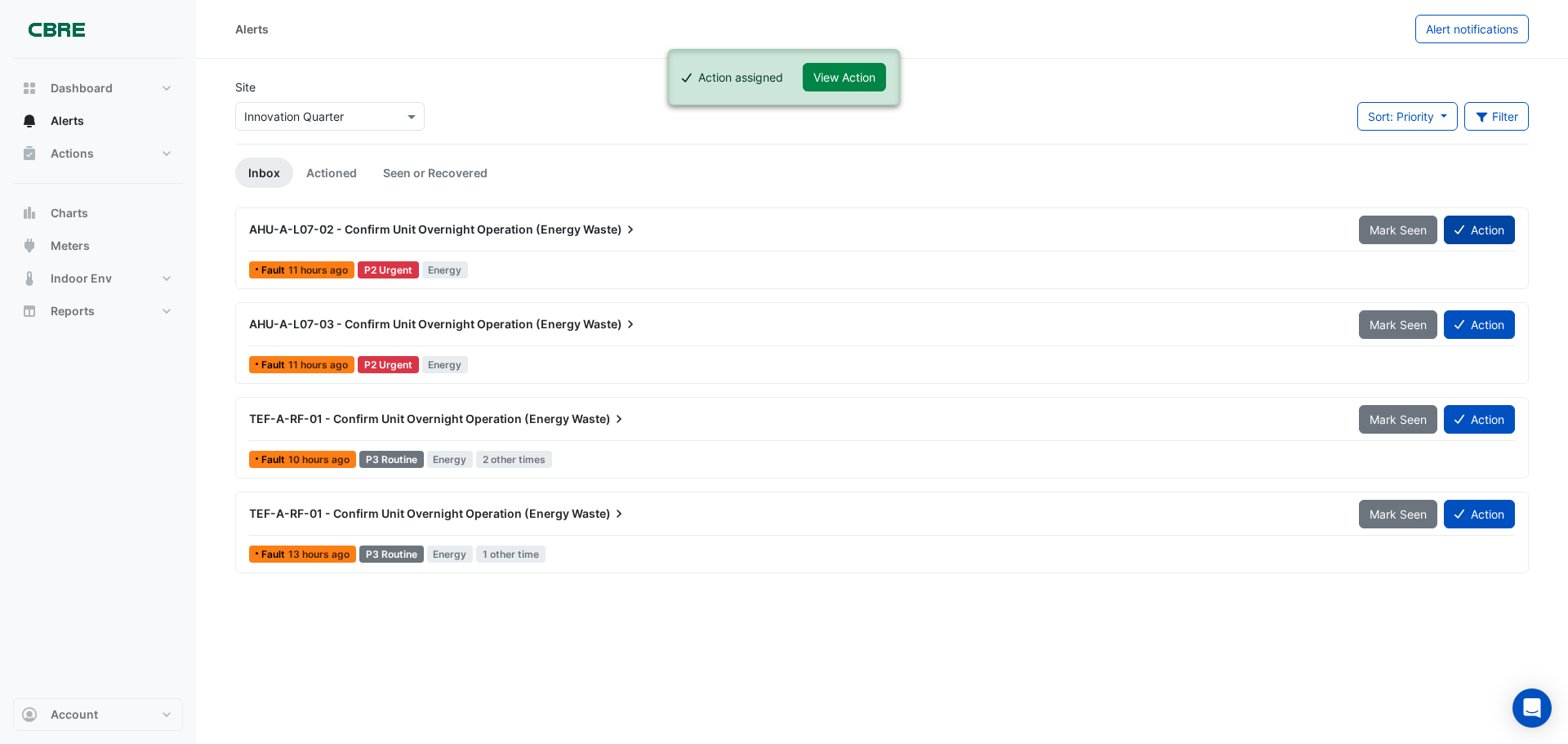
click at [1459, 242] on button "Action" at bounding box center [1479, 230] width 71 height 29
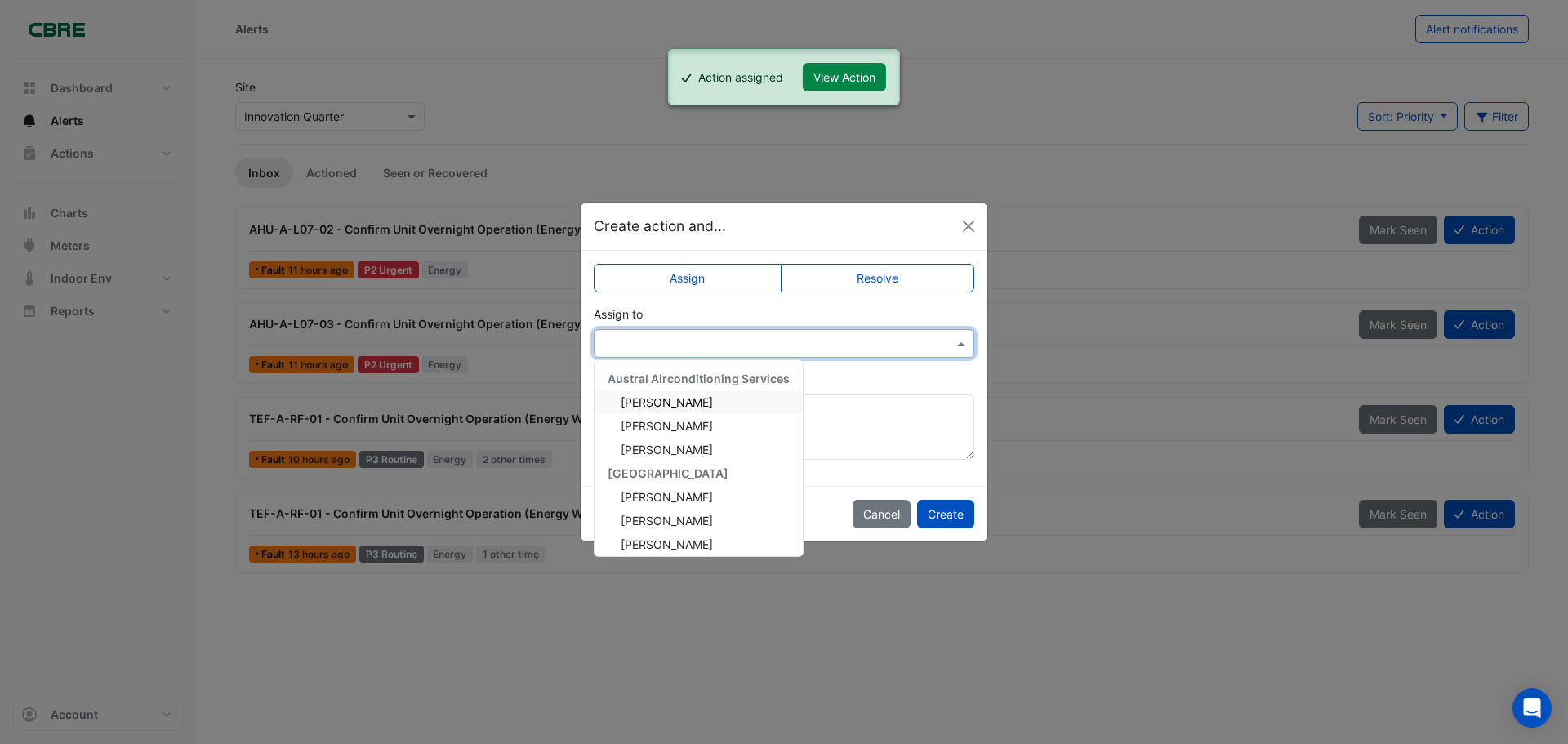
click at [830, 350] on input "text" at bounding box center [767, 344] width 330 height 17
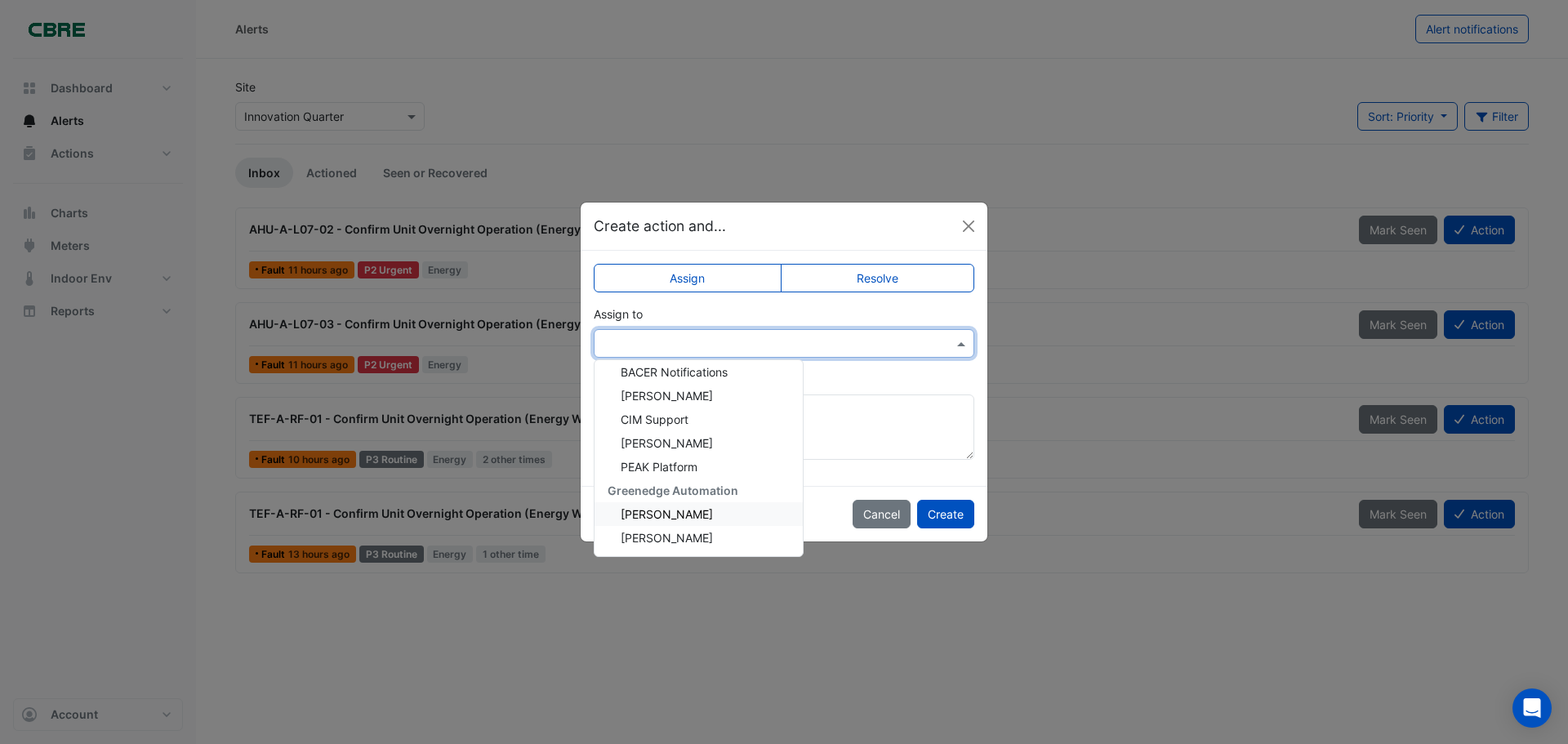
click at [663, 516] on span "Ian Adams" at bounding box center [667, 514] width 93 height 14
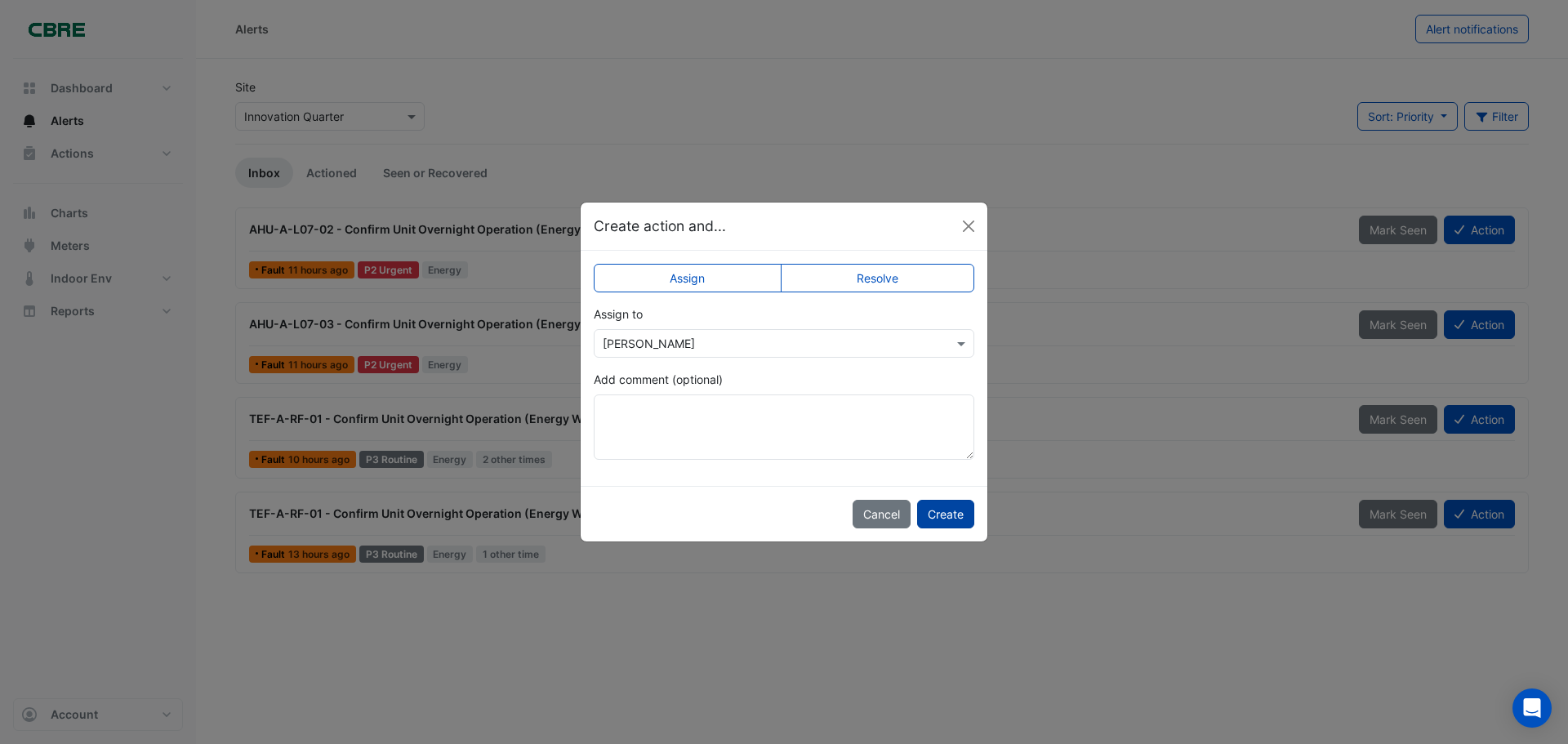
click at [947, 512] on button "Create" at bounding box center [945, 514] width 57 height 29
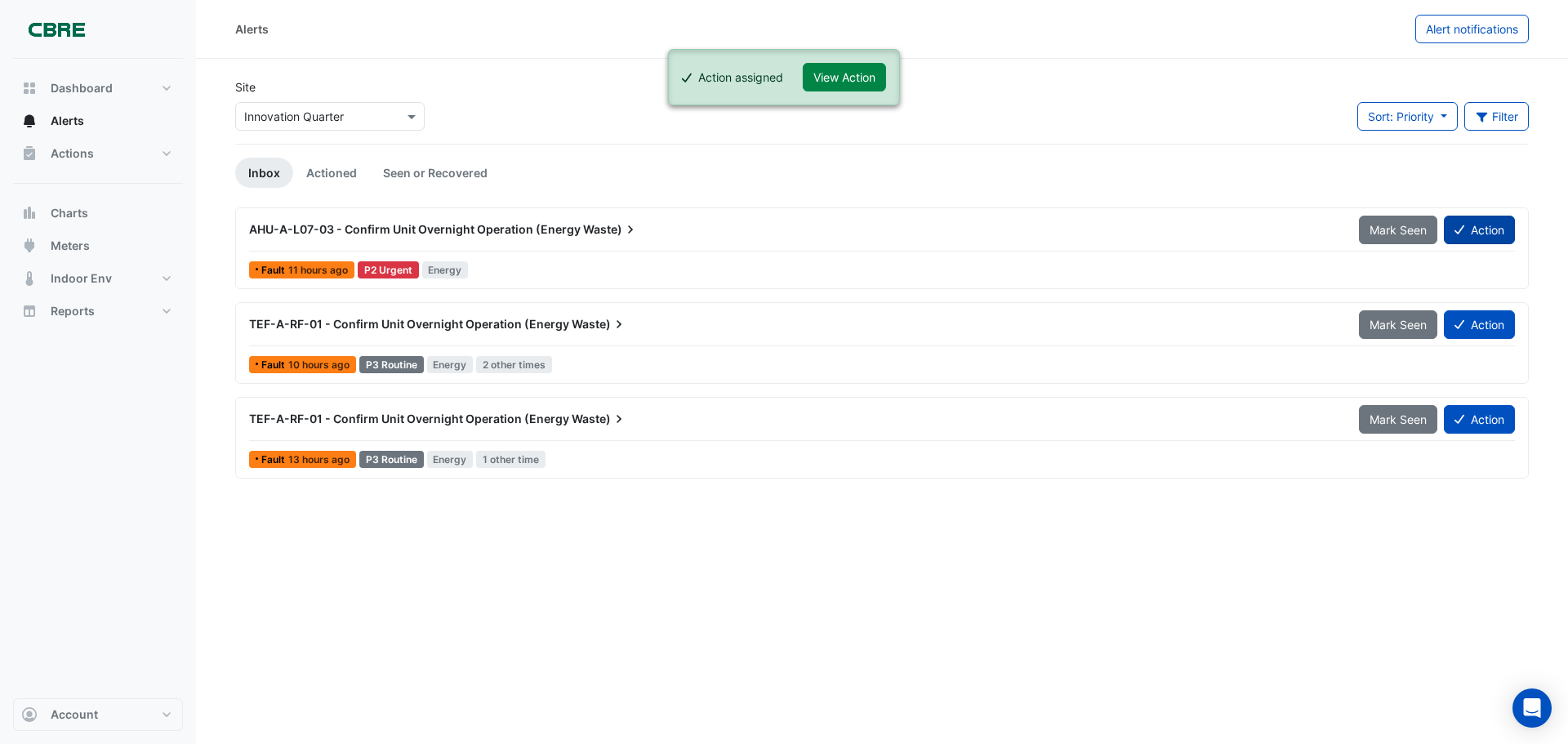
click at [1481, 229] on button "Action" at bounding box center [1479, 230] width 71 height 29
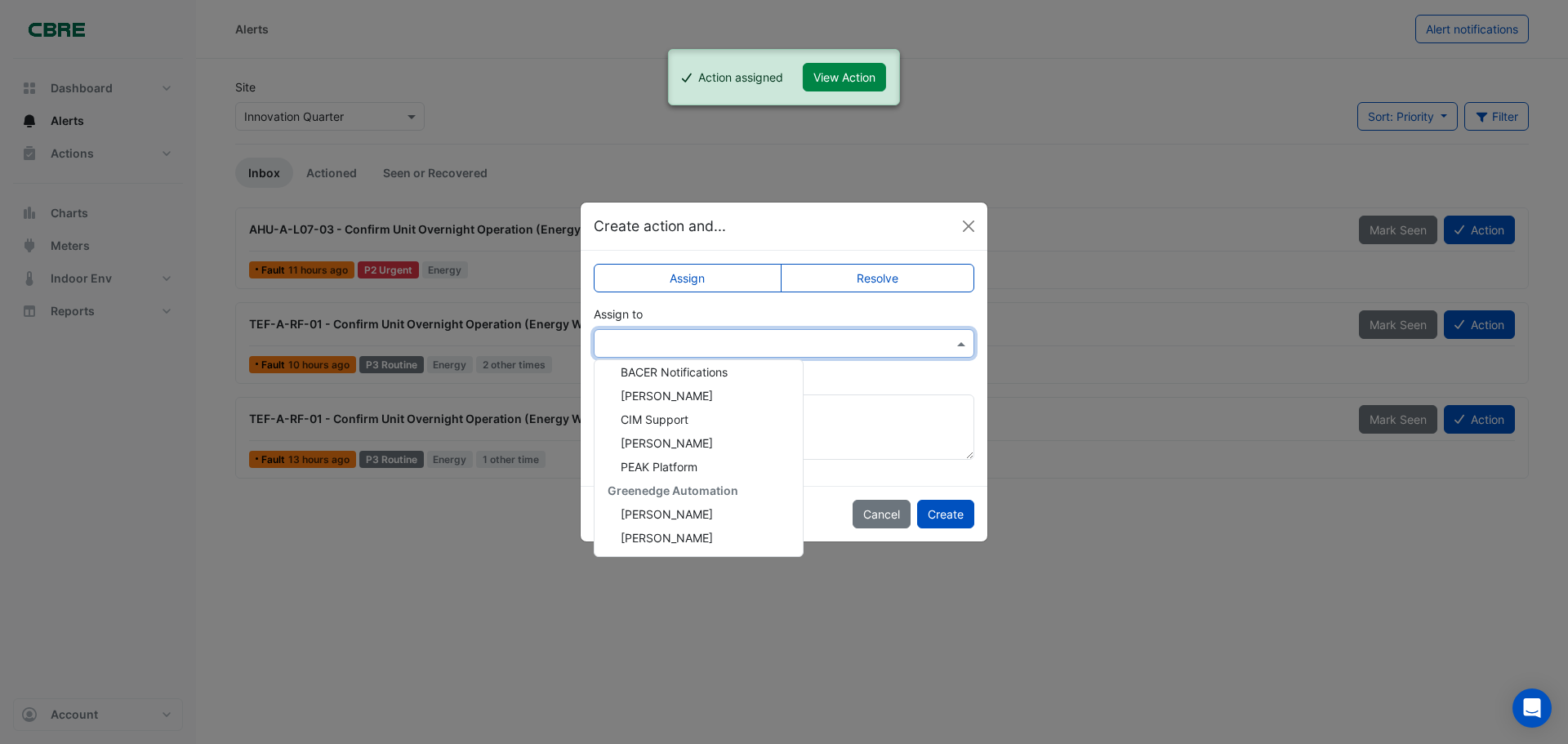
drag, startPoint x: 834, startPoint y: 344, endPoint x: 623, endPoint y: 515, distance: 271.6
click at [623, 515] on span "Ian Adams" at bounding box center [667, 514] width 93 height 14
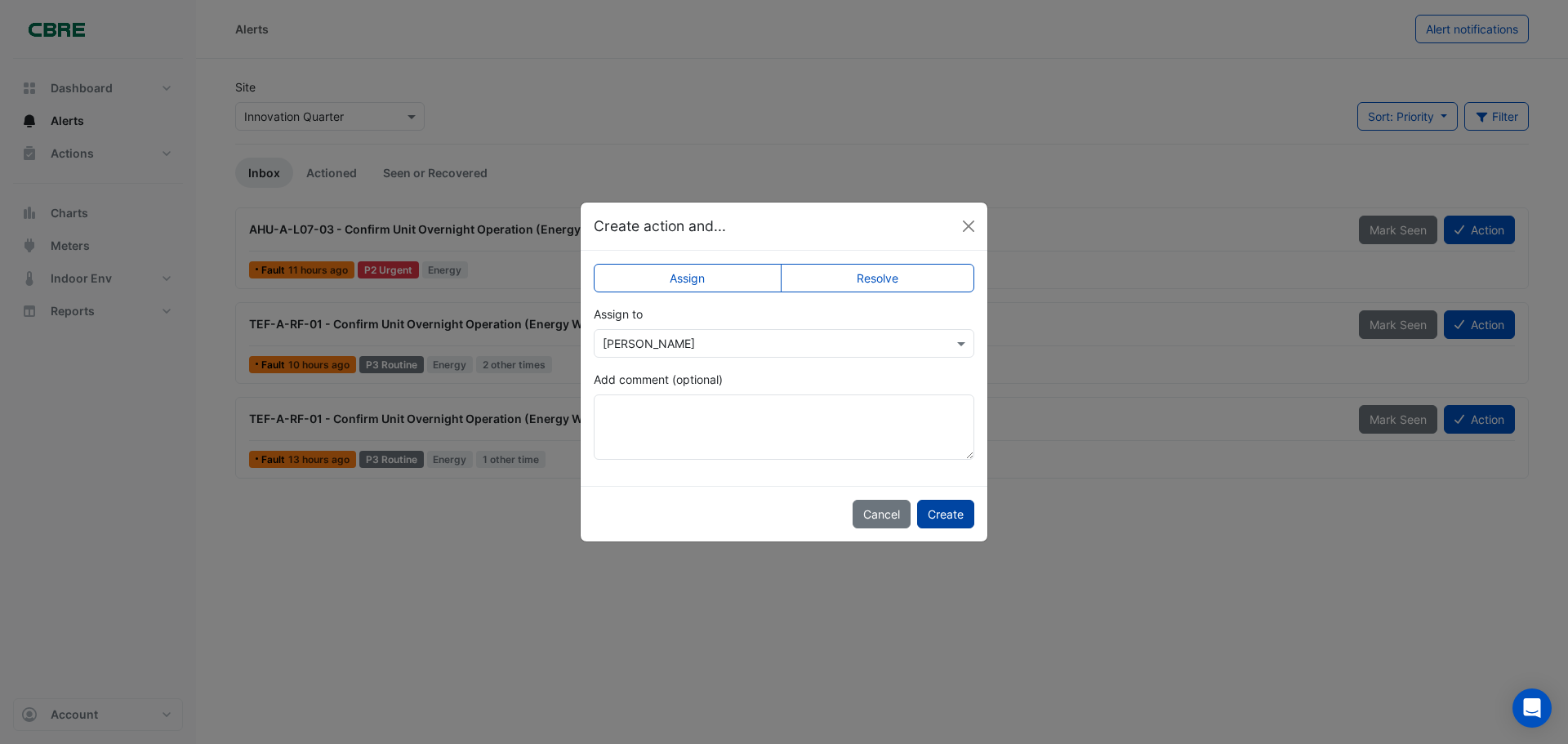
click at [960, 520] on button "Create" at bounding box center [945, 514] width 57 height 29
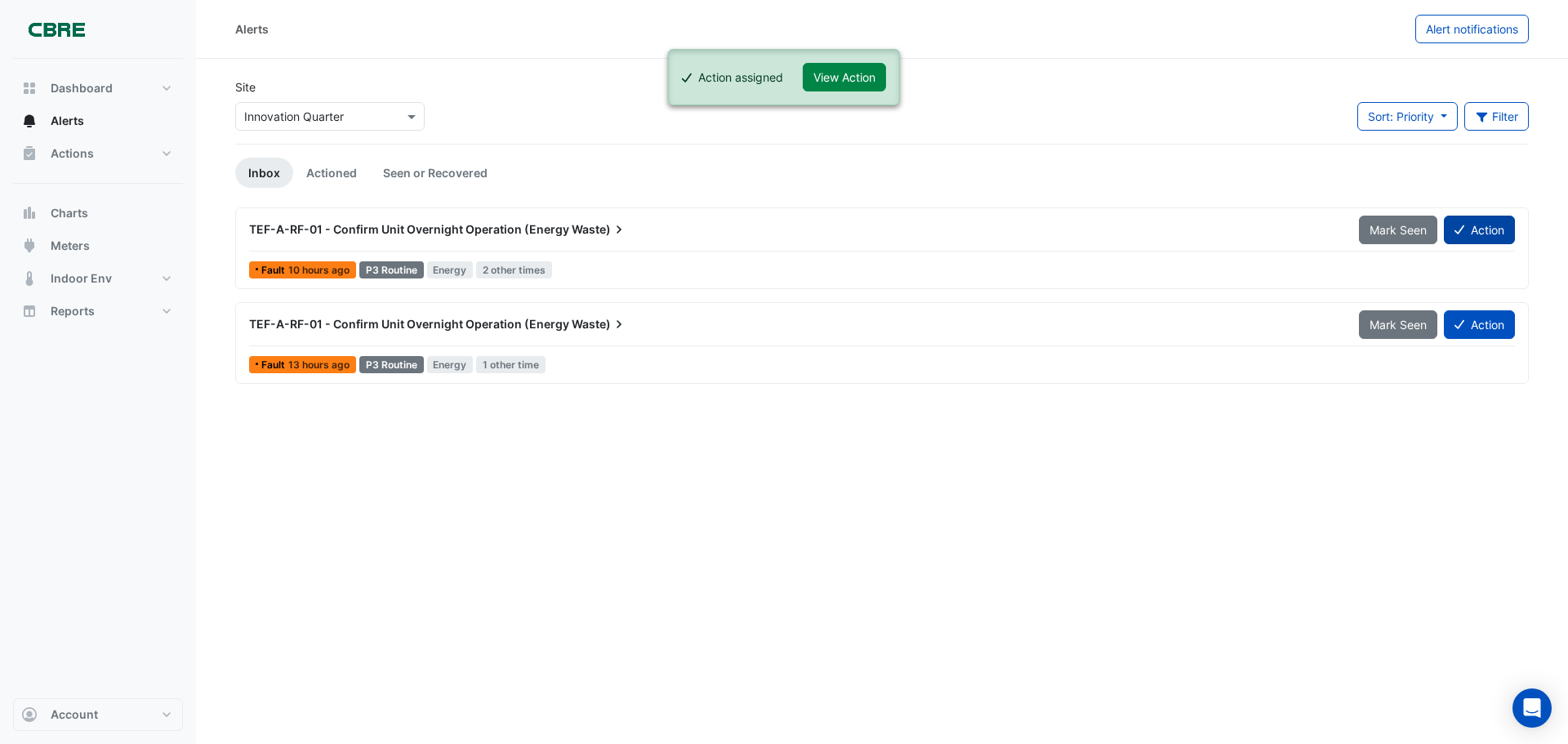
click at [1484, 233] on button "Action" at bounding box center [1479, 230] width 71 height 29
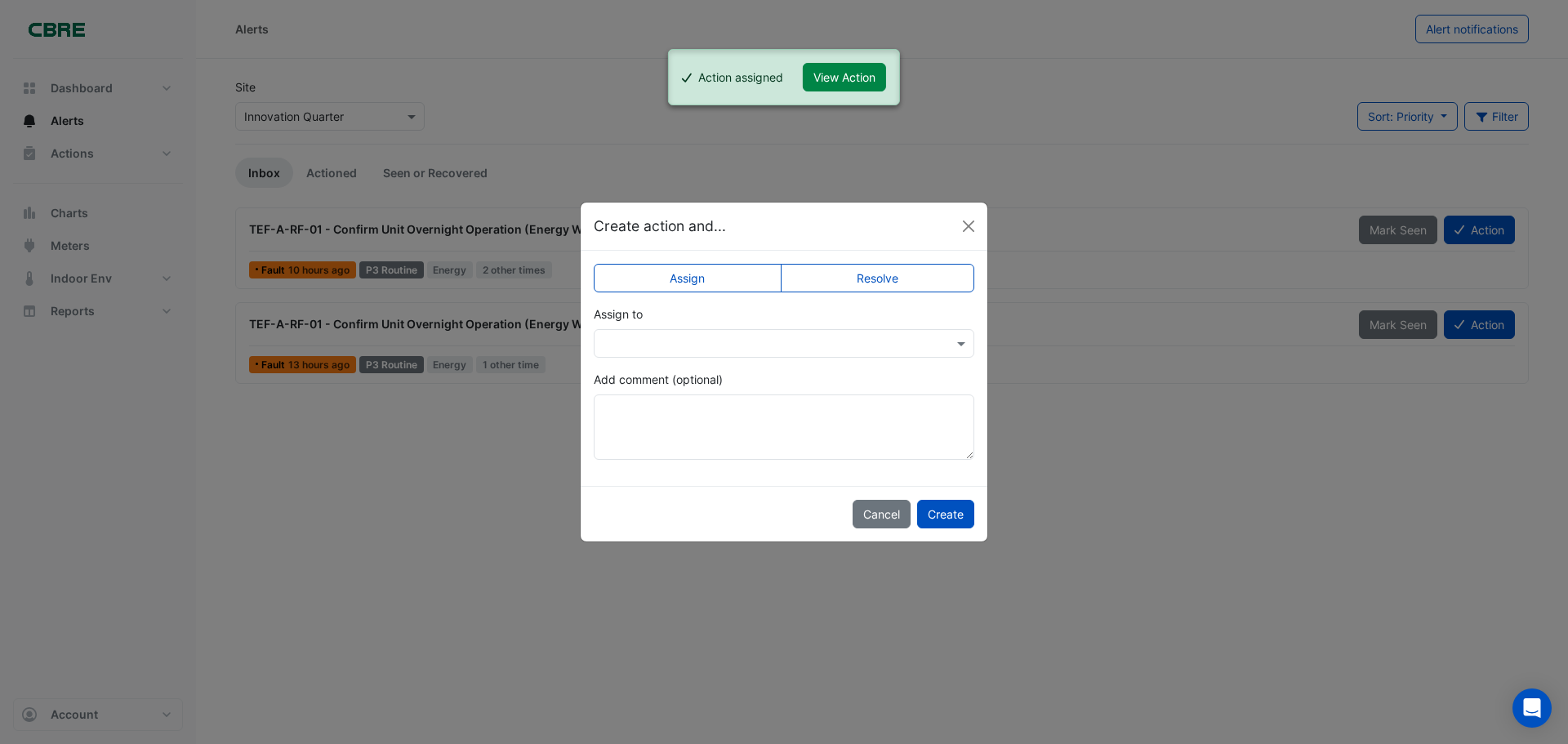
click at [709, 344] on input "text" at bounding box center [767, 344] width 330 height 17
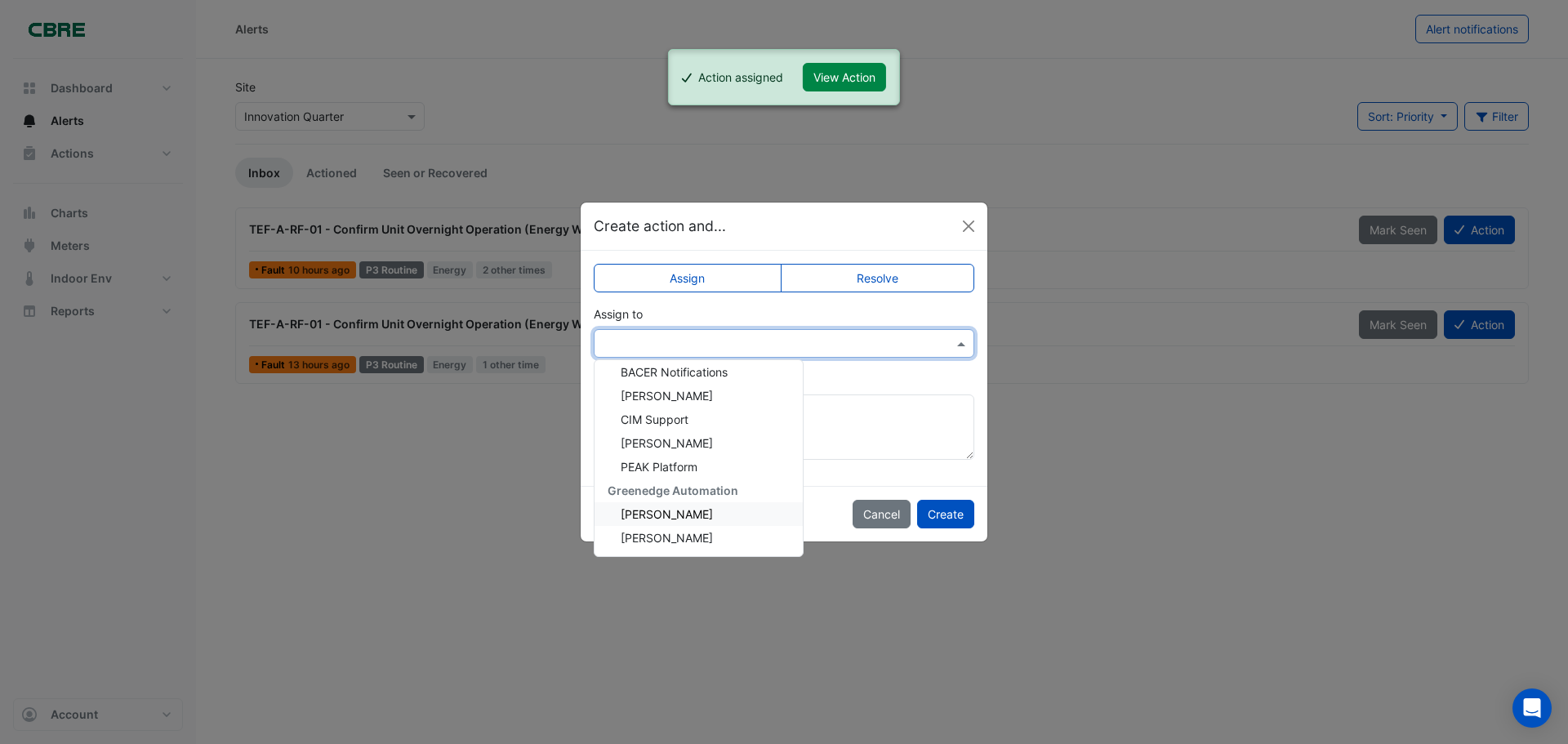
click at [623, 517] on span "Ian Adams" at bounding box center [667, 514] width 93 height 14
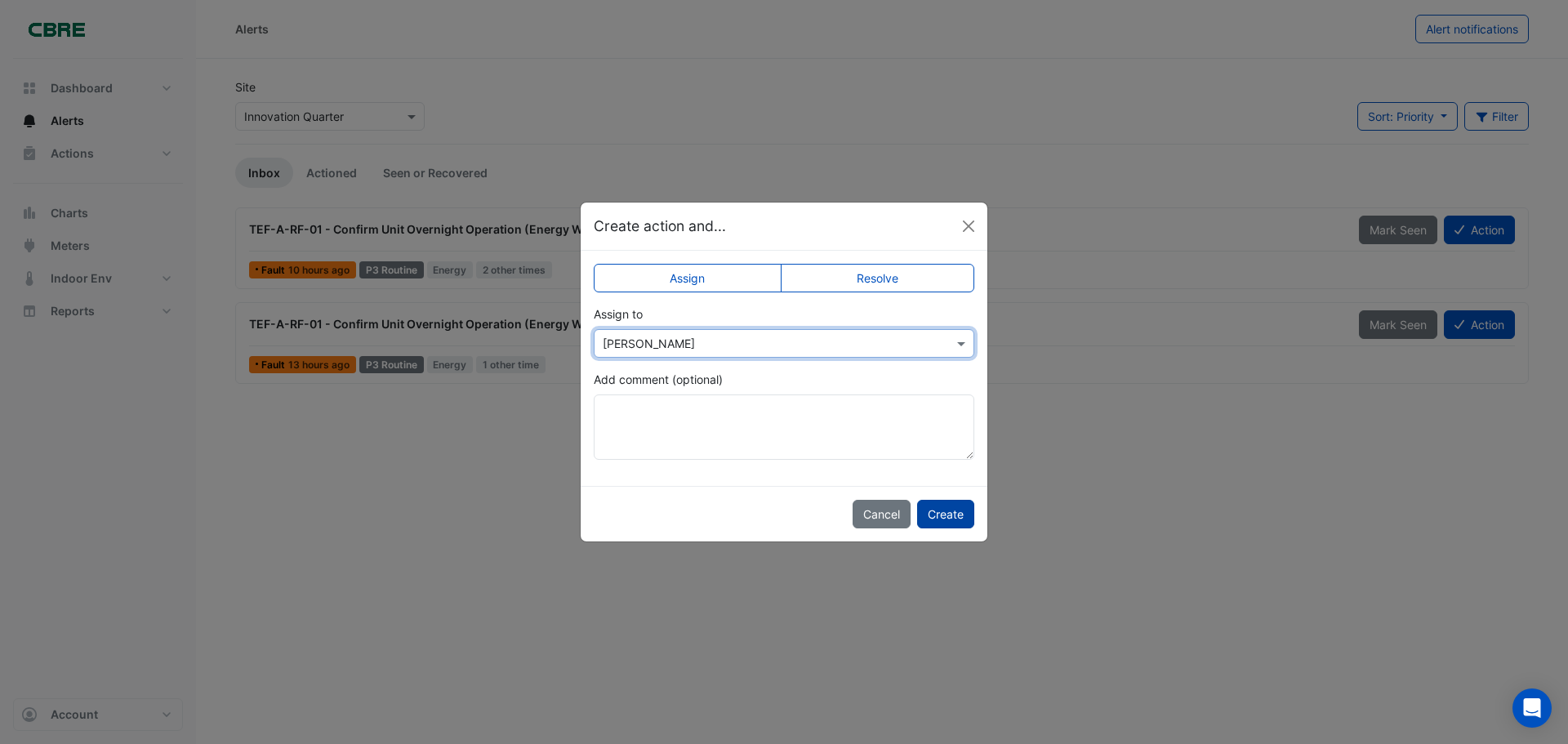
click at [963, 516] on button "Create" at bounding box center [945, 514] width 57 height 29
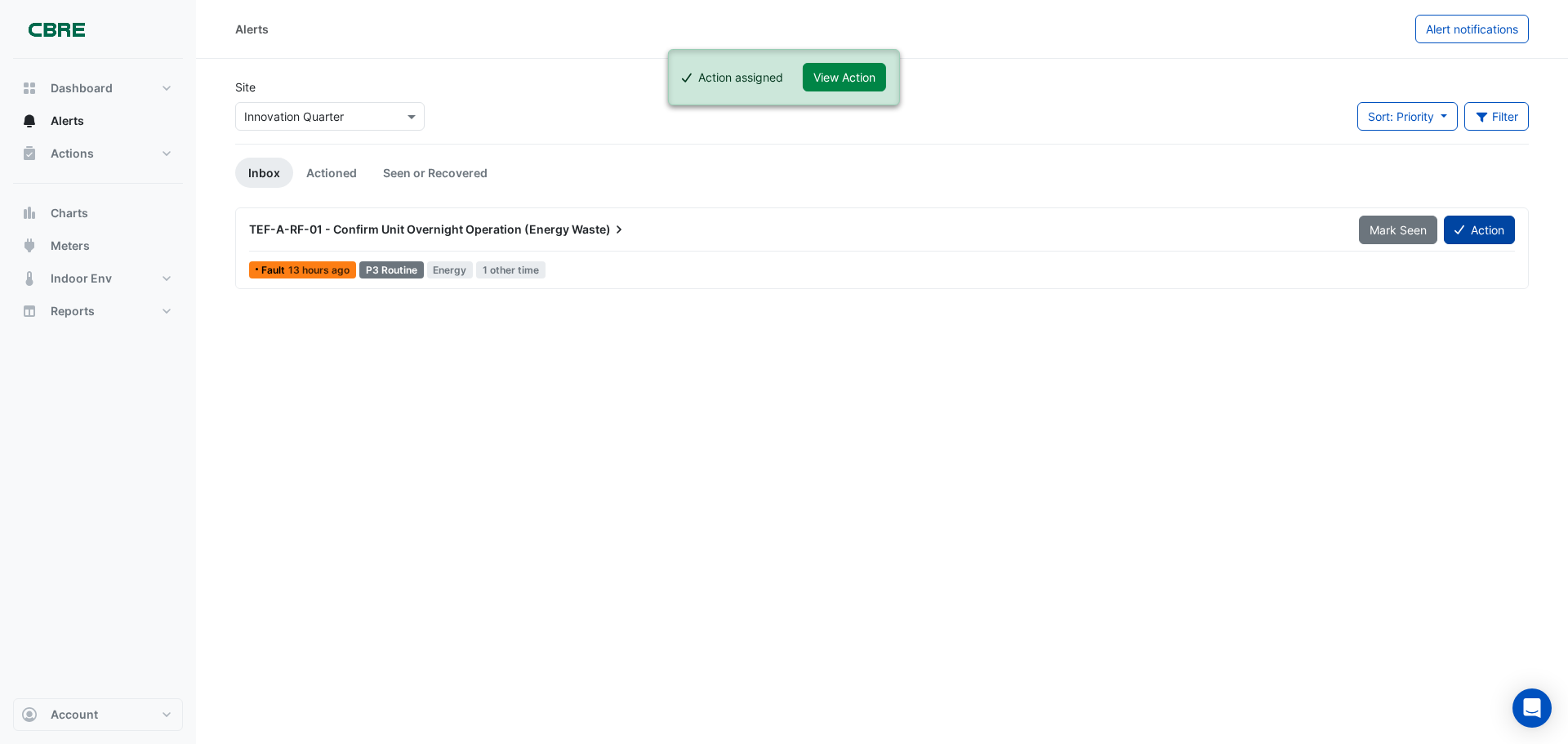
click at [1463, 231] on icon at bounding box center [1459, 228] width 10 height 11
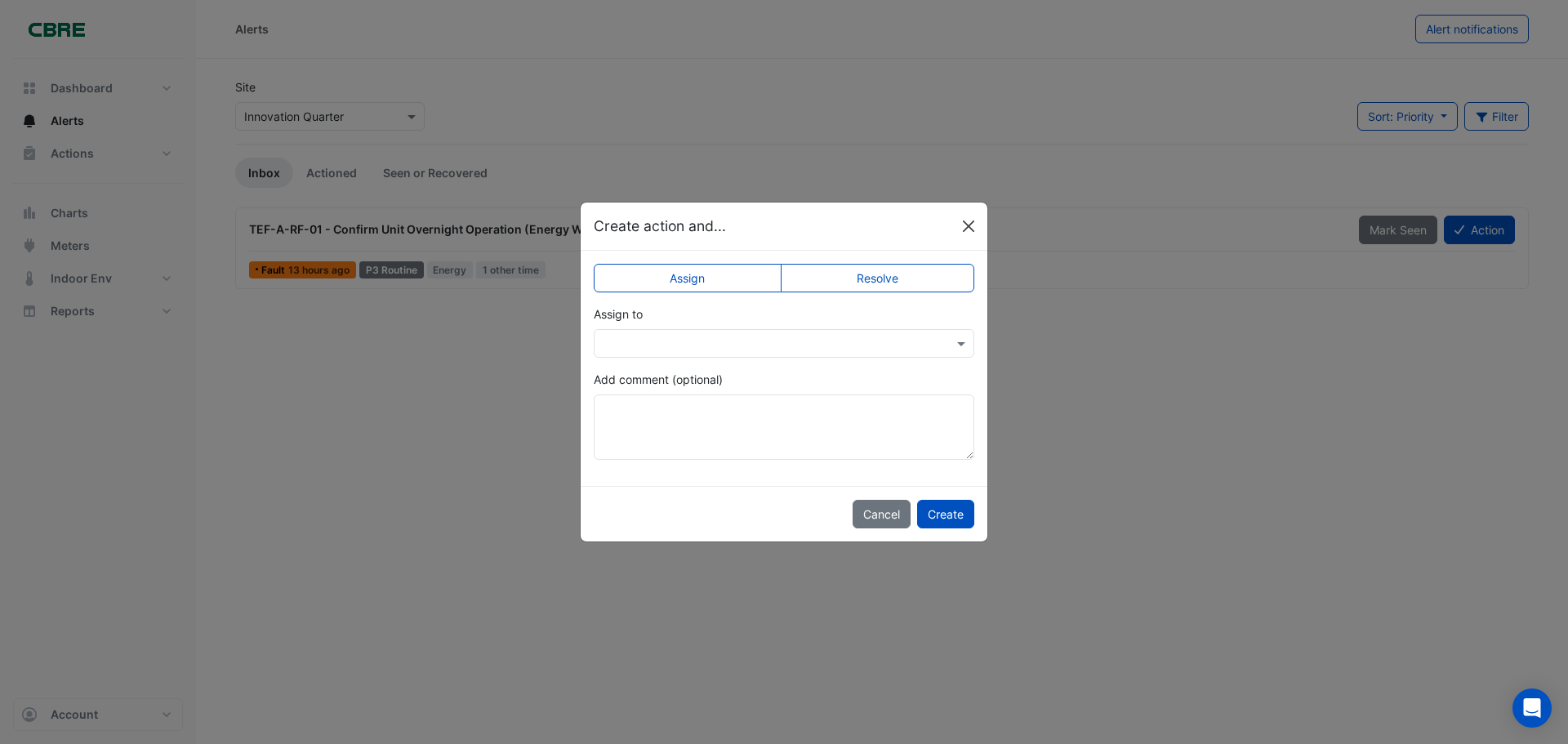
click at [969, 221] on button "Close" at bounding box center [968, 226] width 25 height 25
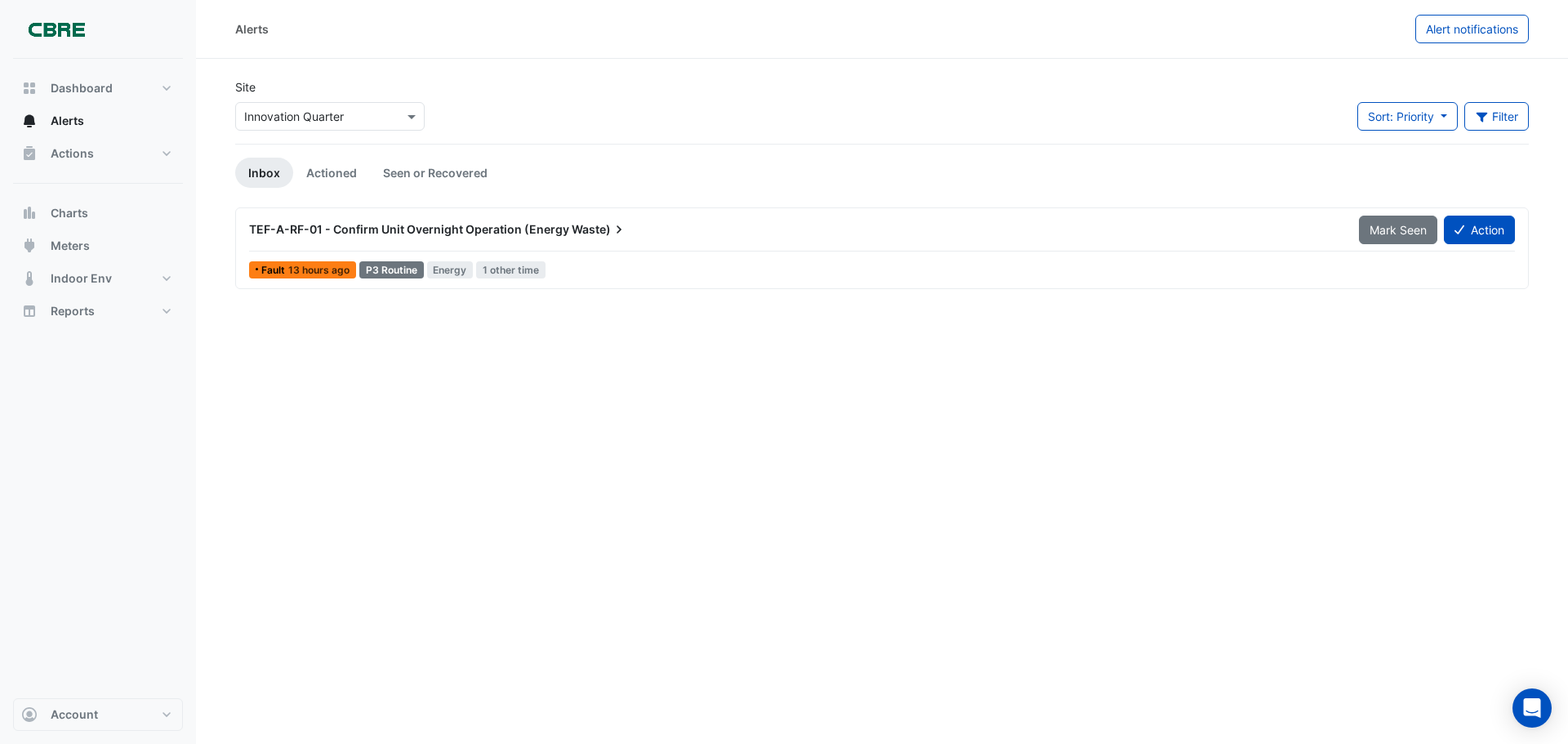
click at [589, 364] on div "Alerts Alert notifications Site × Innovation Quarter Sort: Priority Priority Up…" at bounding box center [882, 372] width 1372 height 744
click at [770, 105] on div "Site × Innovation Quarter Sort: Priority Priority Updated Filter Title Priority…" at bounding box center [882, 110] width 1313 height 65
click at [1483, 228] on button "Action" at bounding box center [1479, 230] width 71 height 29
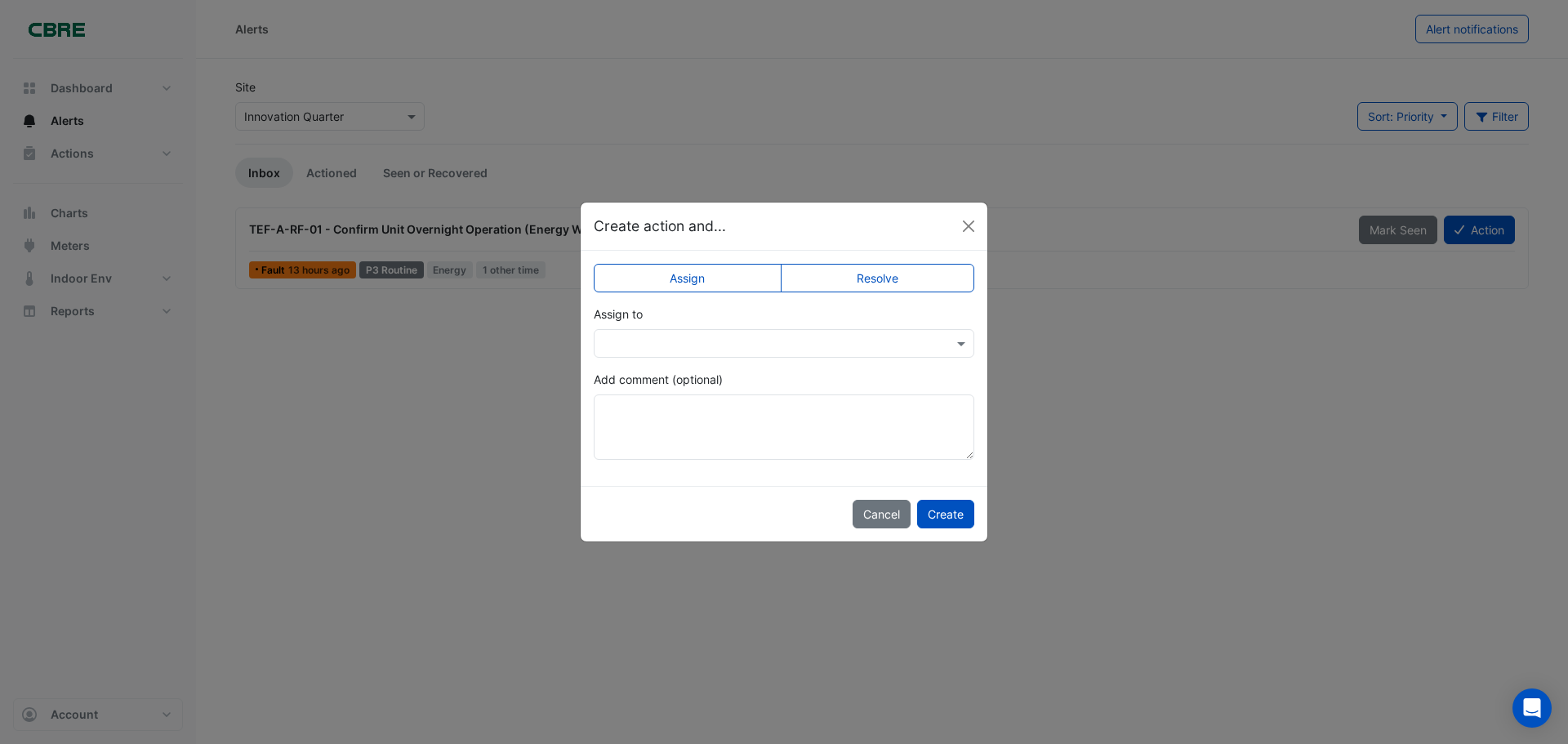
drag, startPoint x: 889, startPoint y: 266, endPoint x: 855, endPoint y: 268, distance: 34.1
click at [855, 268] on label "Resolve" at bounding box center [877, 278] width 195 height 29
click at [759, 285] on label "Assign" at bounding box center [687, 278] width 188 height 29
click at [730, 335] on input "text" at bounding box center [767, 344] width 330 height 17
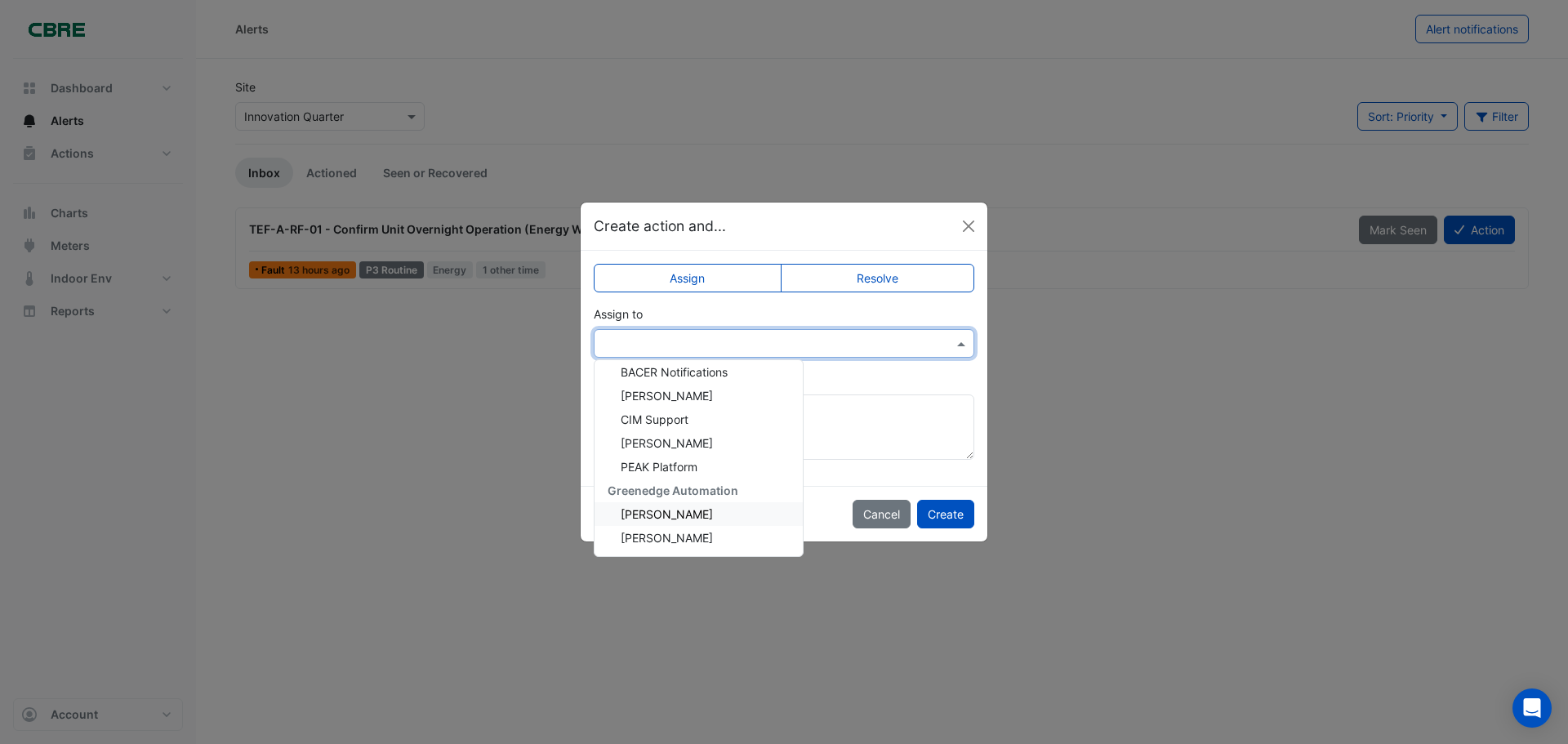
click at [679, 511] on div "Ian Adams" at bounding box center [698, 514] width 208 height 24
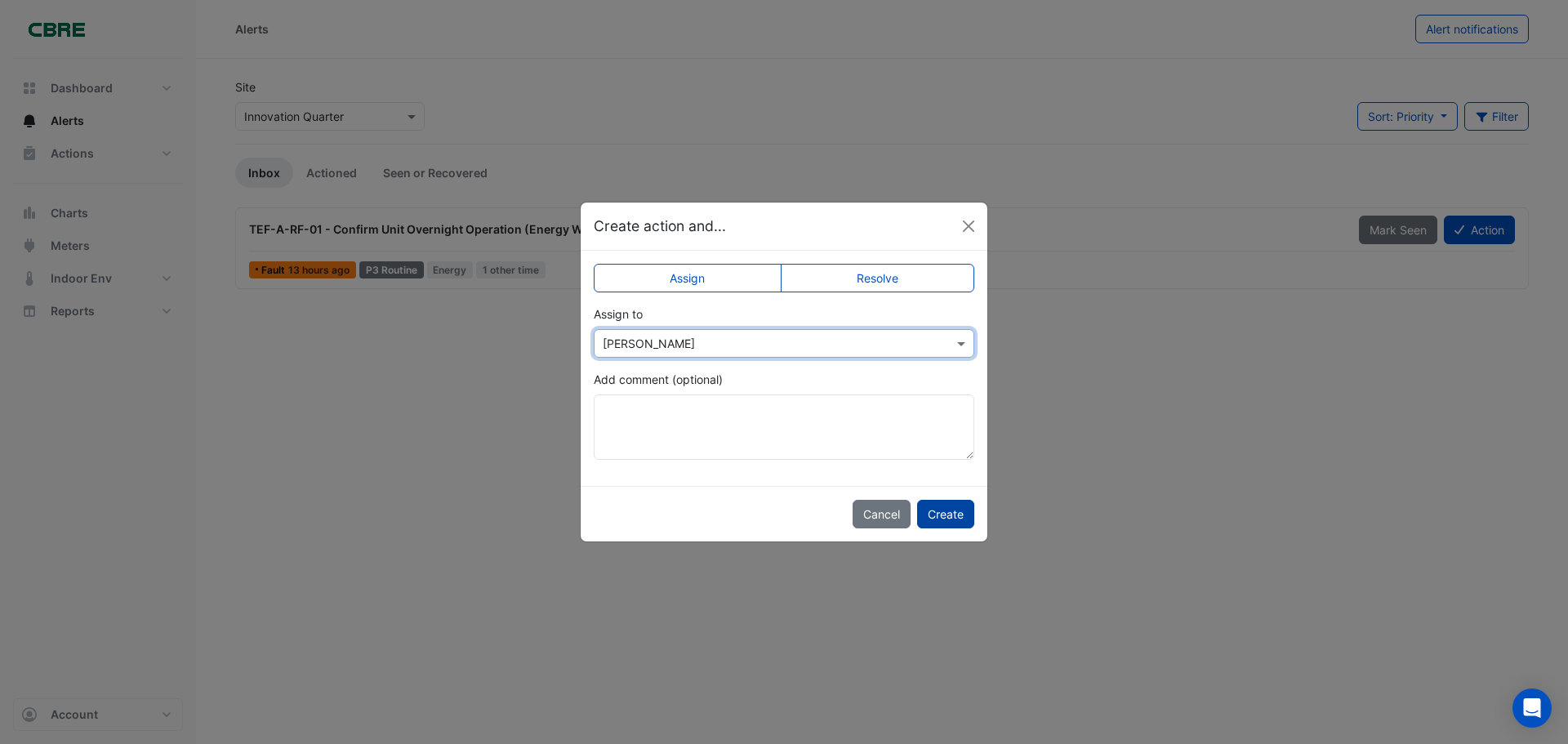
click at [952, 506] on button "Create" at bounding box center [945, 514] width 57 height 29
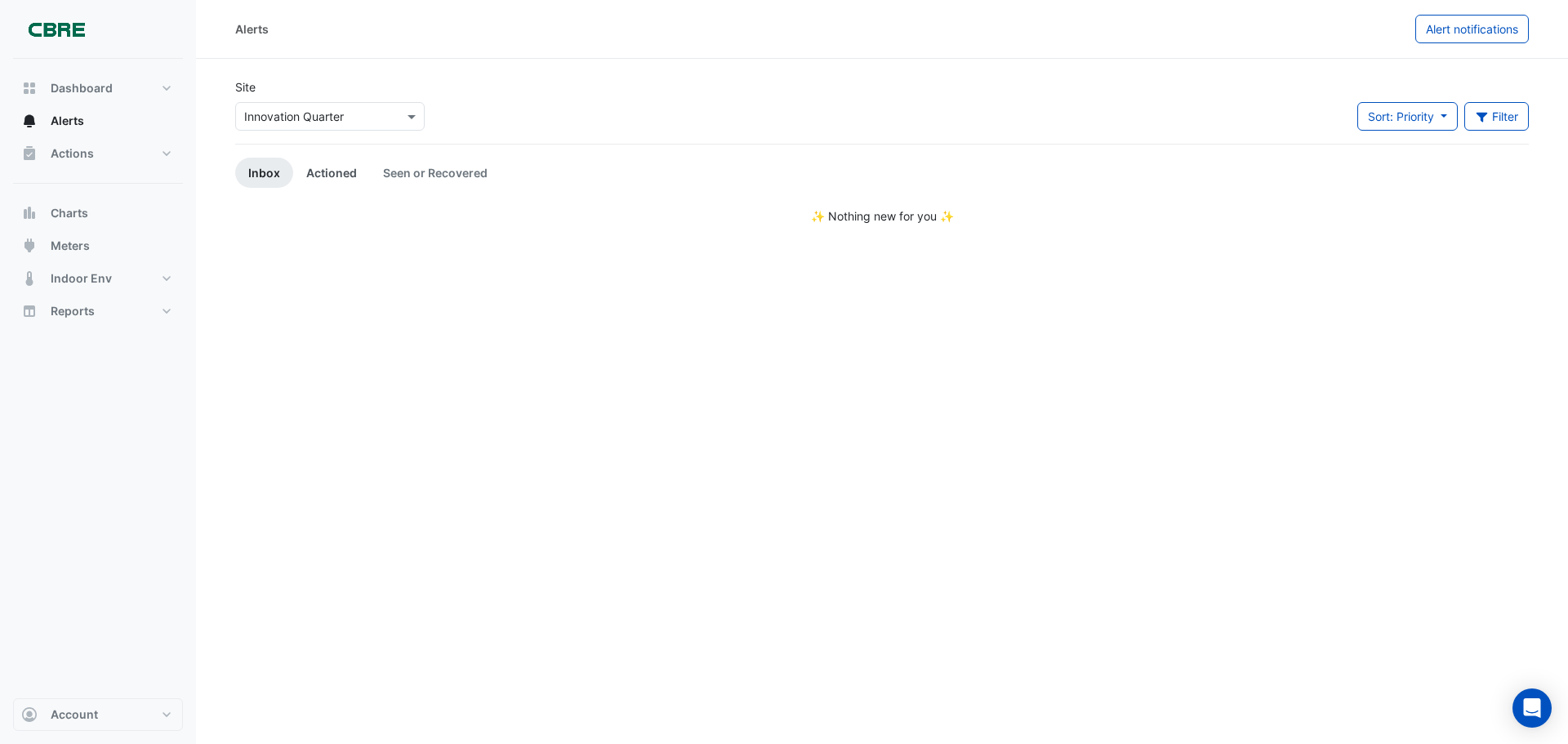
click at [335, 172] on link "Actioned" at bounding box center [331, 173] width 76 height 31
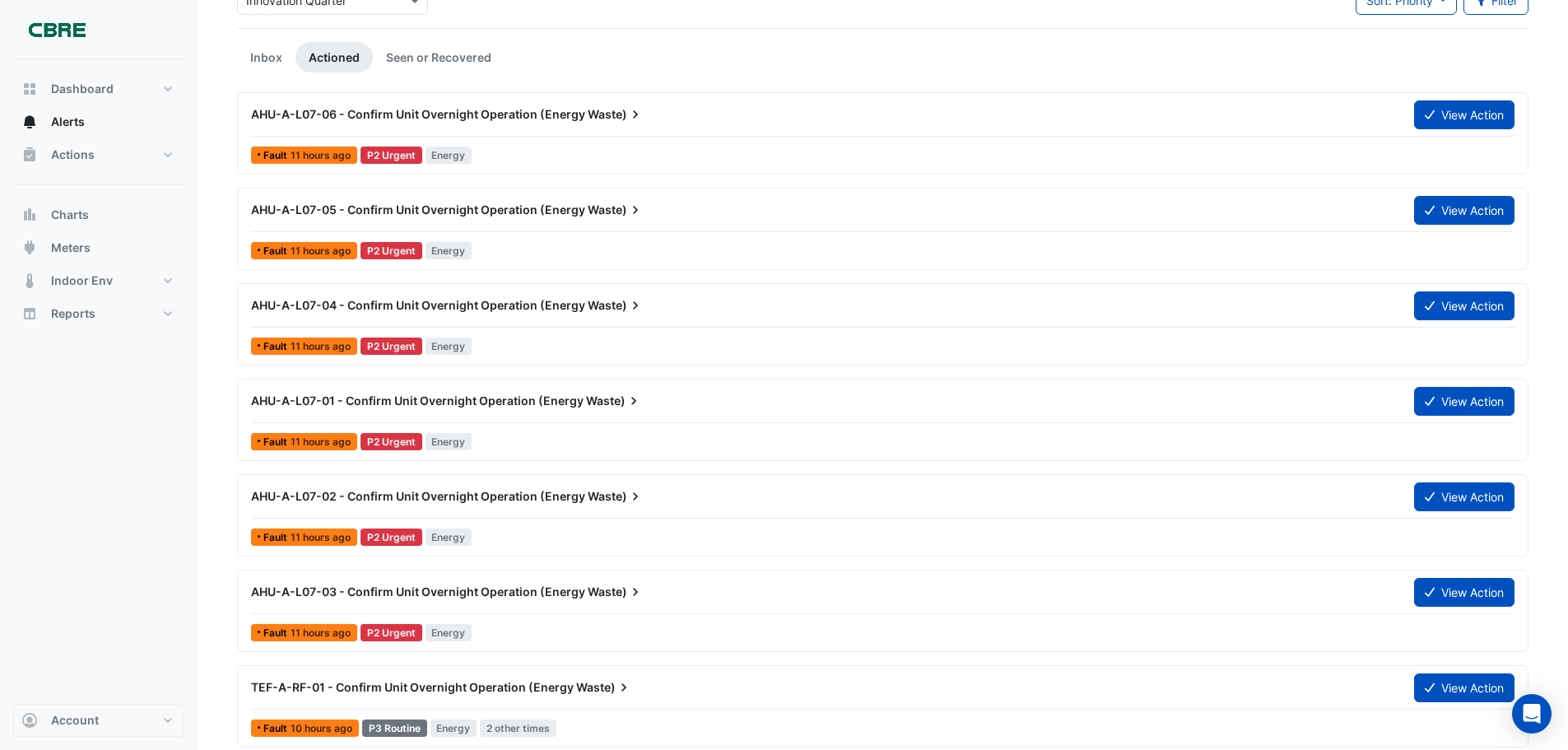
scroll to position [115, 0]
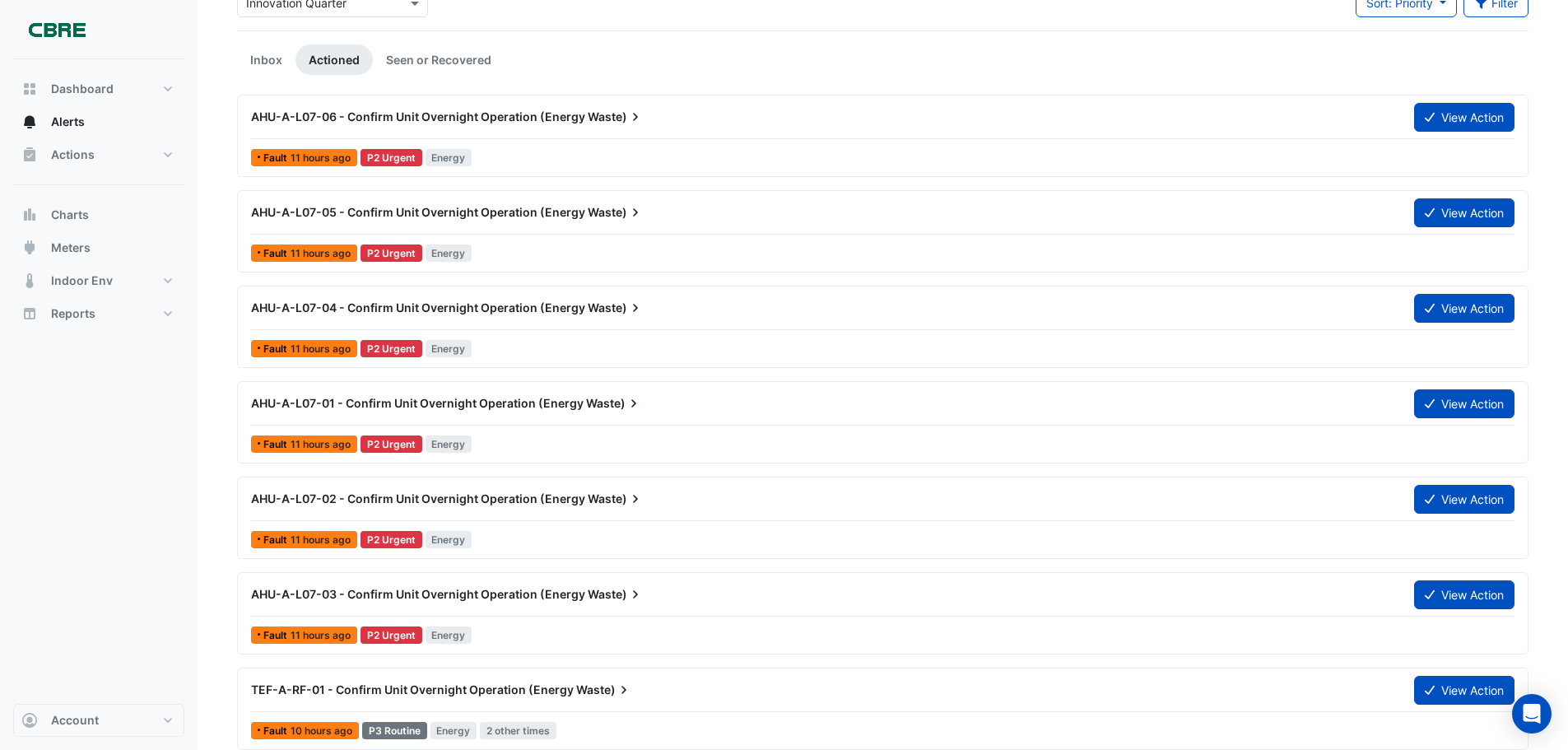
click at [264, 61] on link "Inbox" at bounding box center [266, 60] width 58 height 31
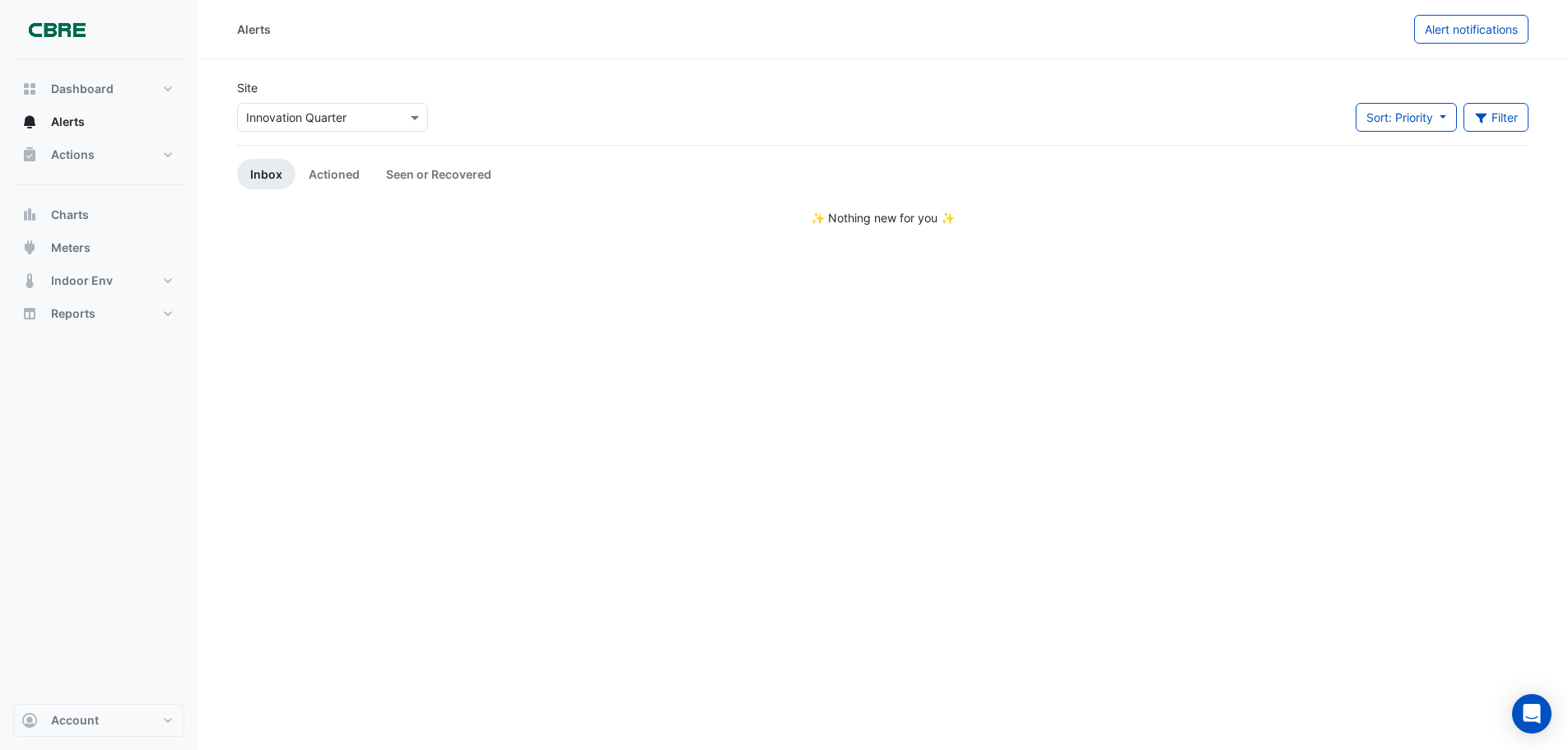
scroll to position [0, 0]
drag, startPoint x: 303, startPoint y: 191, endPoint x: 315, endPoint y: 176, distance: 19.2
click at [315, 176] on link "Actioned" at bounding box center [334, 175] width 77 height 31
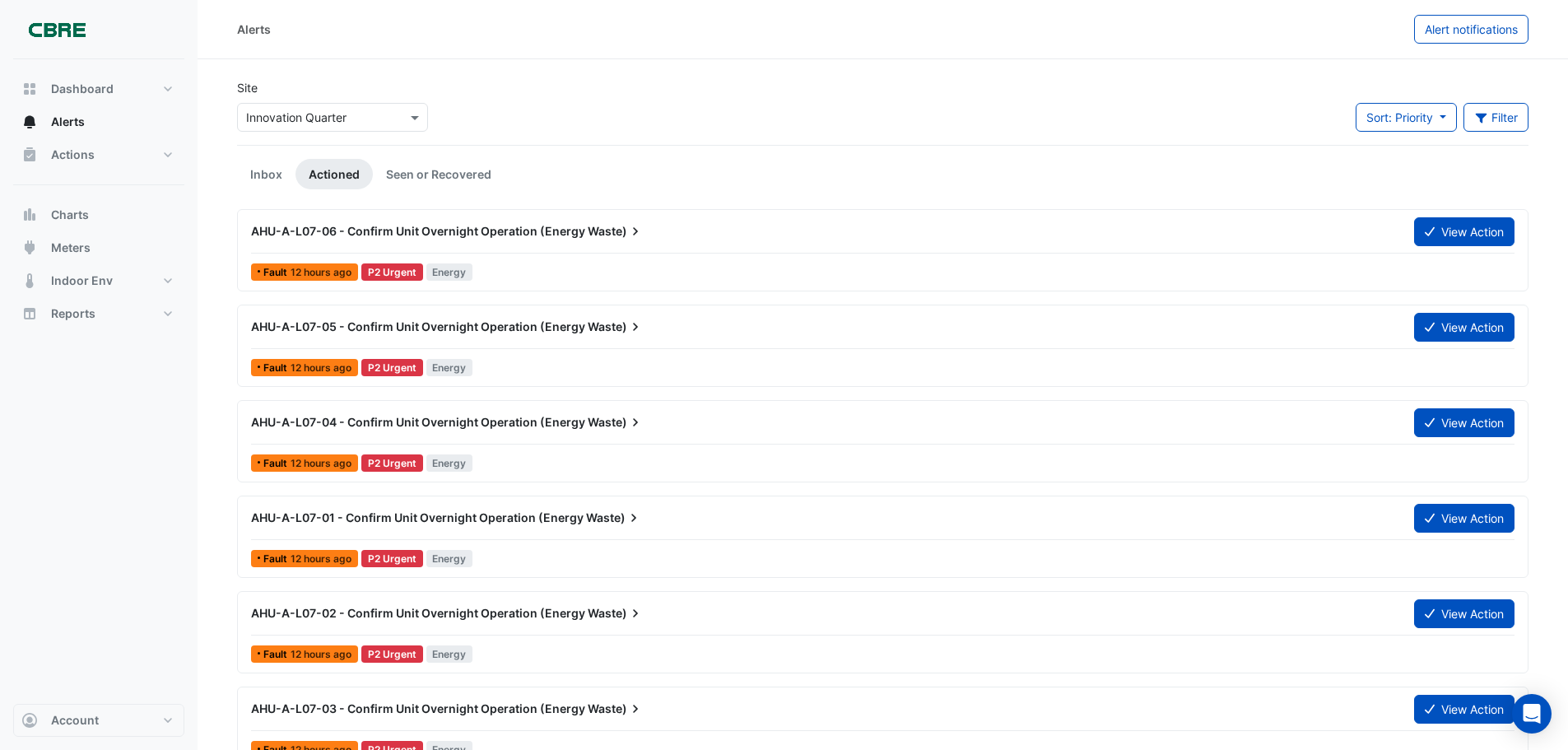
click at [315, 176] on link "Actioned" at bounding box center [334, 175] width 77 height 31
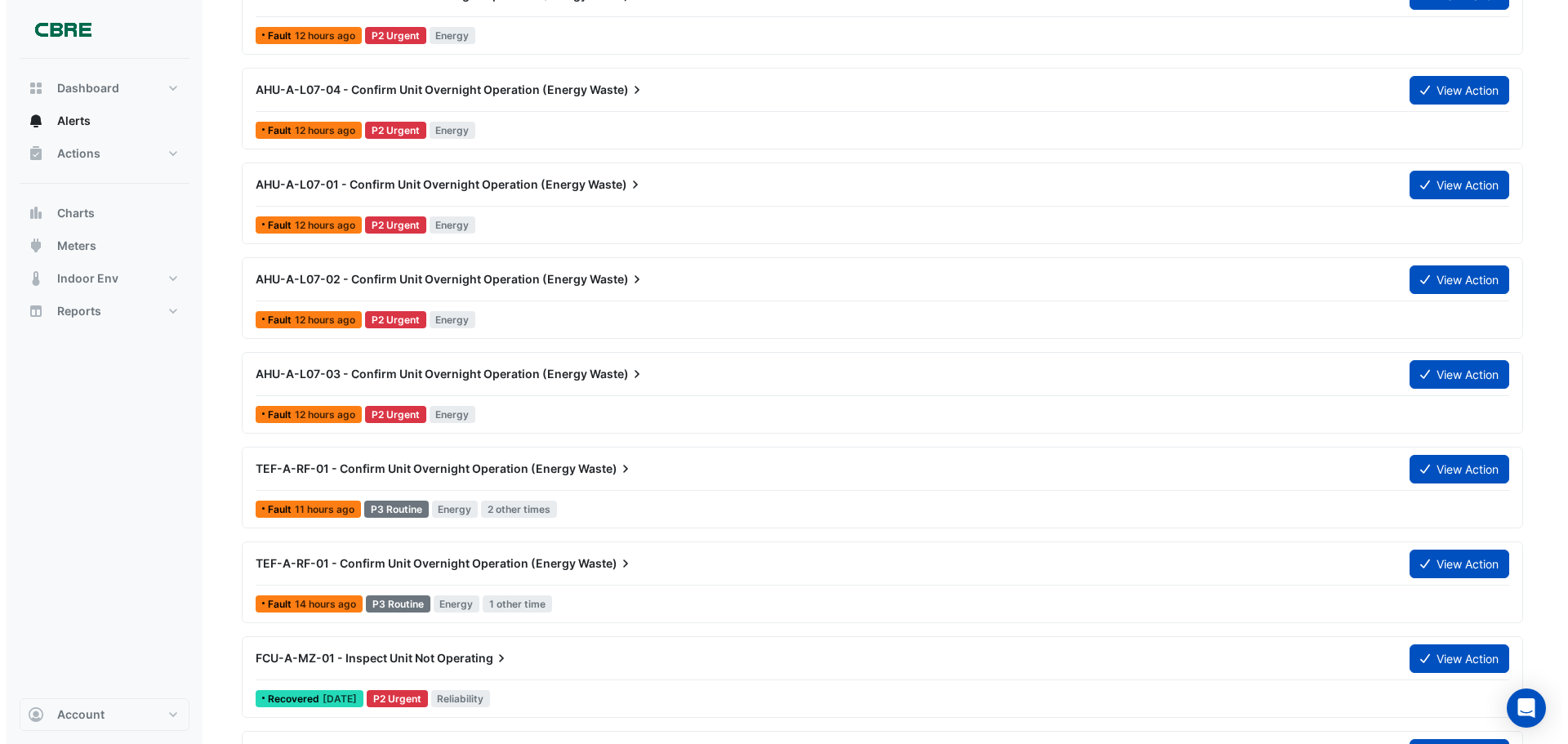
scroll to position [330, 0]
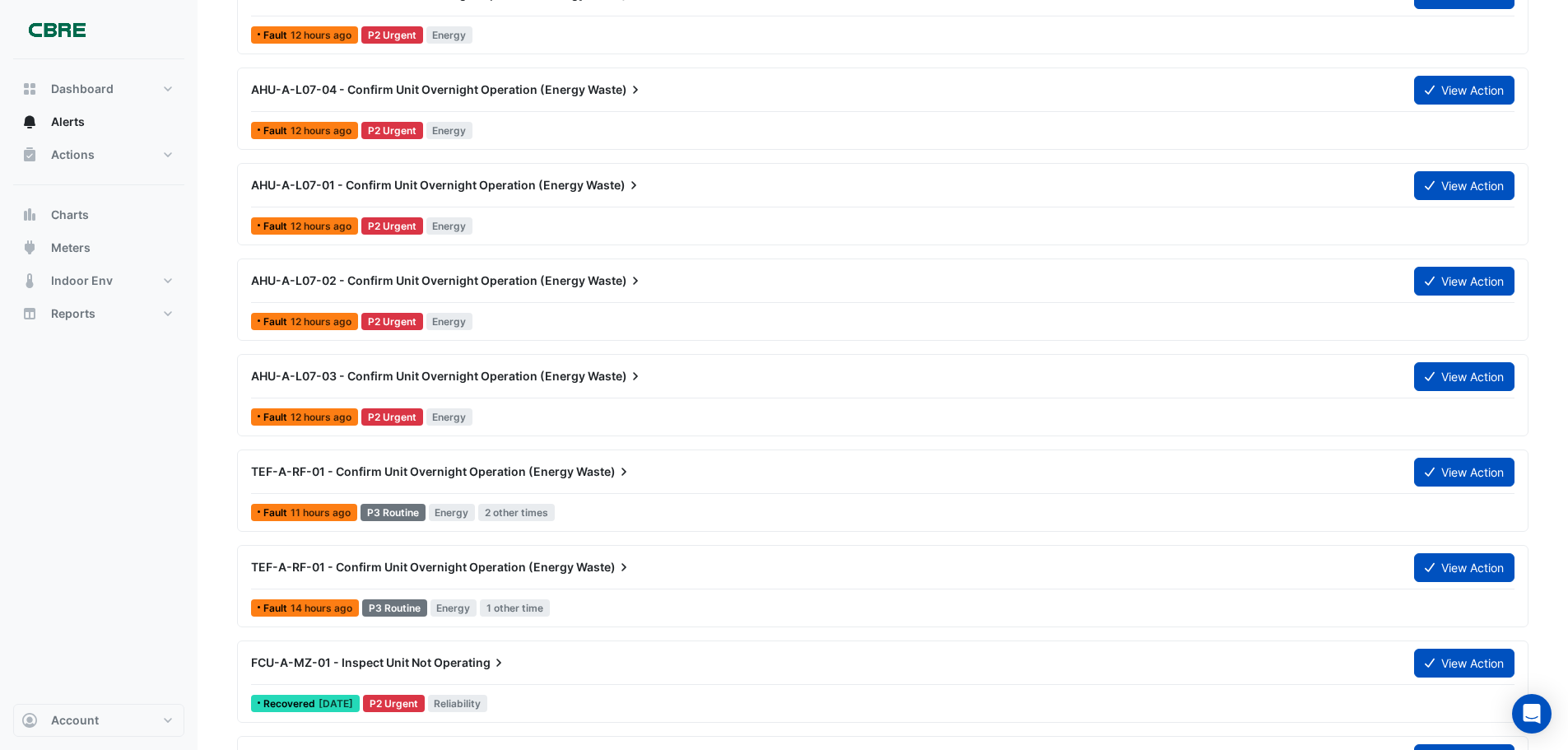
click at [710, 276] on div "AHU-A-L07-02 - Confirm Unit Overnight Operation (Energy Waste)" at bounding box center [822, 280] width 1143 height 16
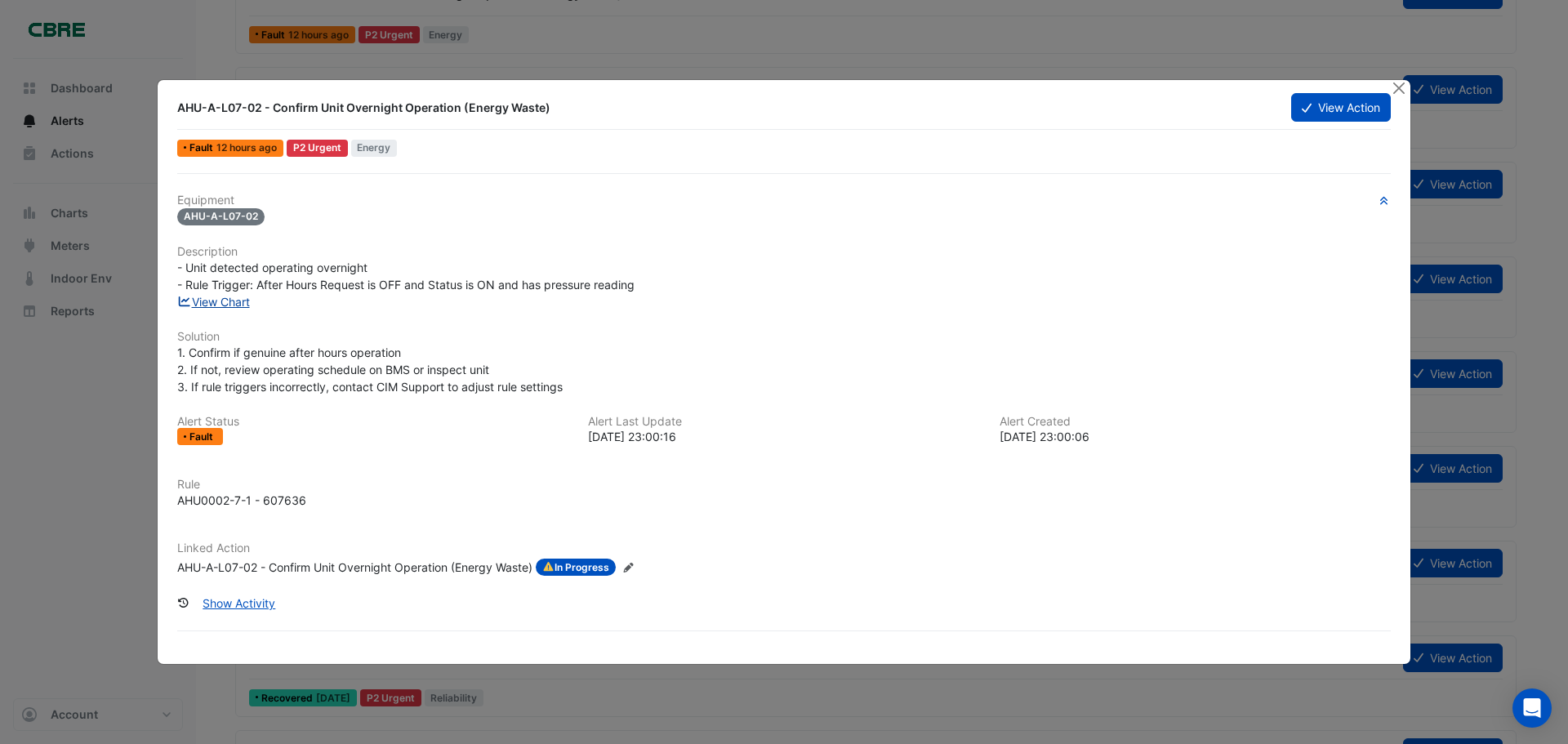
click at [209, 303] on link "View Chart" at bounding box center [214, 302] width 73 height 14
